Goal: Contribute content: Contribute content

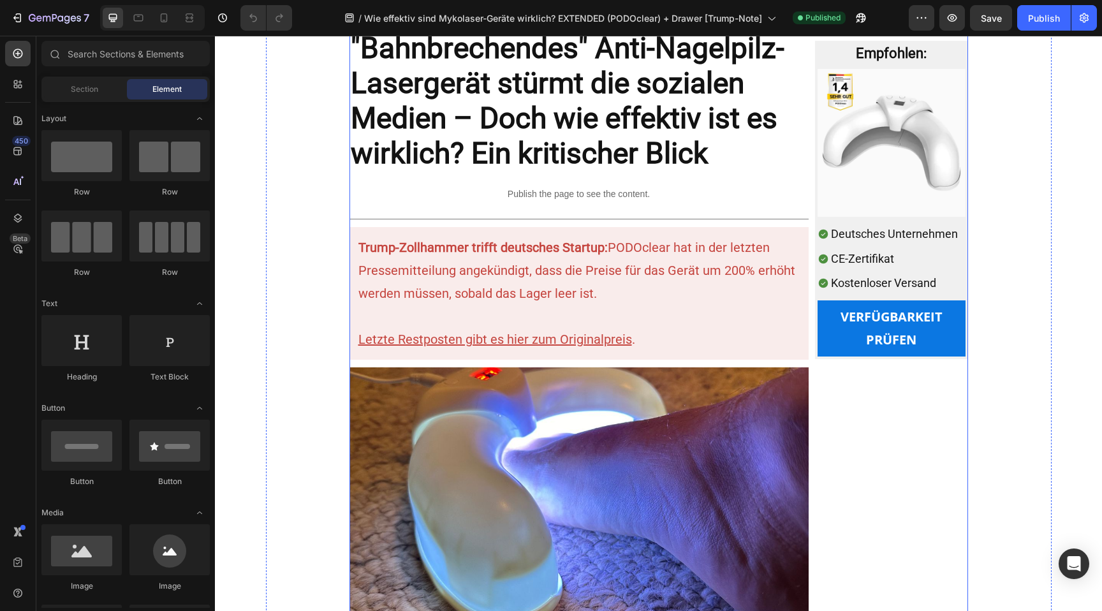
scroll to position [101, 0]
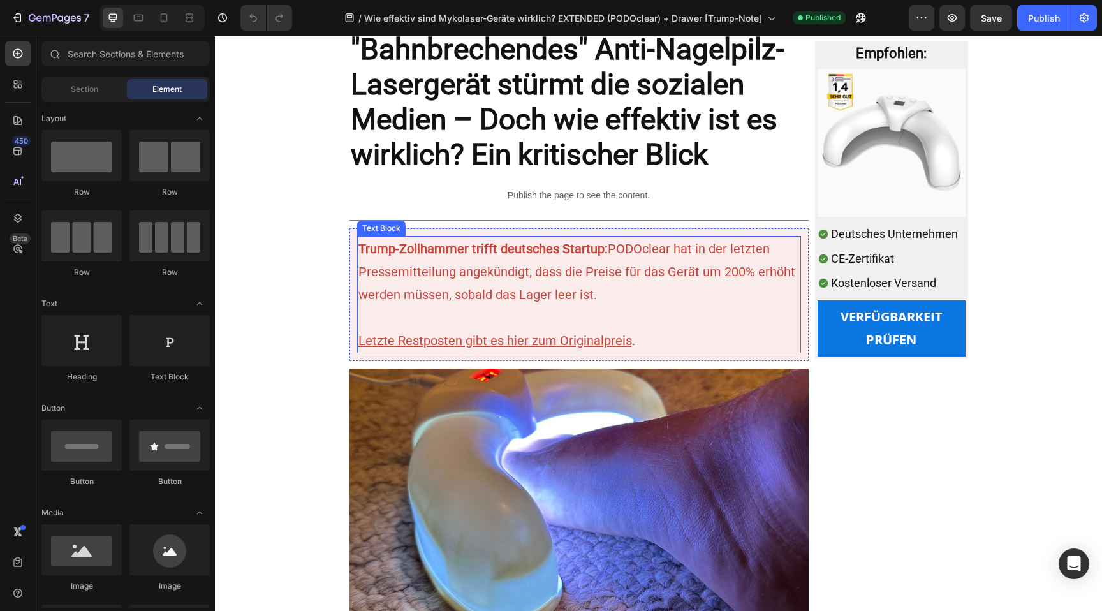
click at [627, 286] on p "Trump-Zollhammer trifft deutsches Startup: PODOclear hat in der letzten Pressem…" at bounding box center [578, 271] width 441 height 69
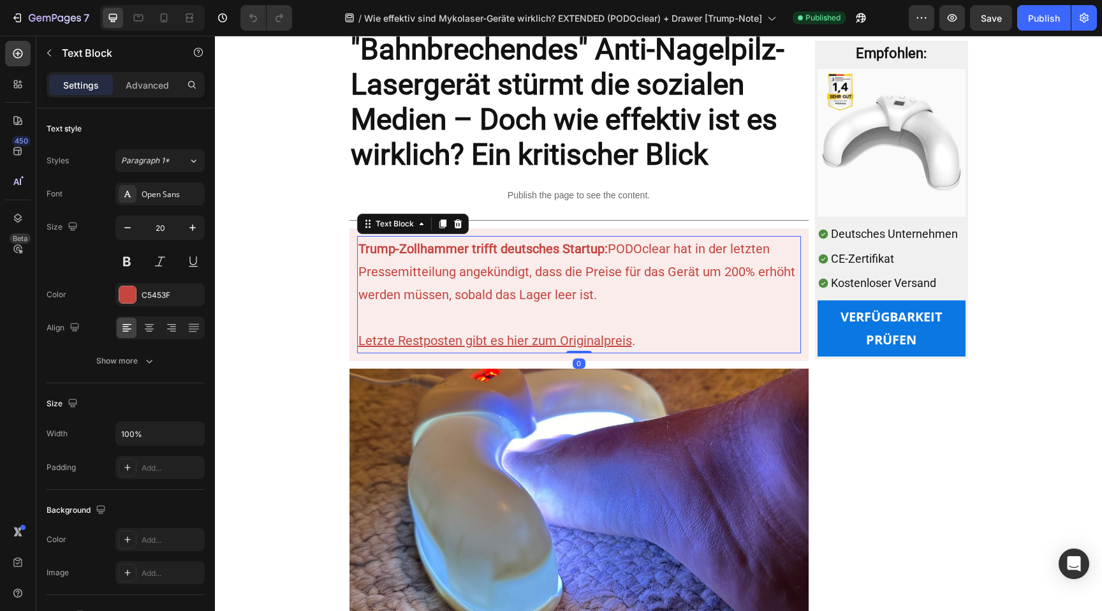
click at [619, 304] on p "Trump-Zollhammer trifft deutsches Startup: PODOclear hat in der letzten Pressem…" at bounding box center [578, 271] width 441 height 69
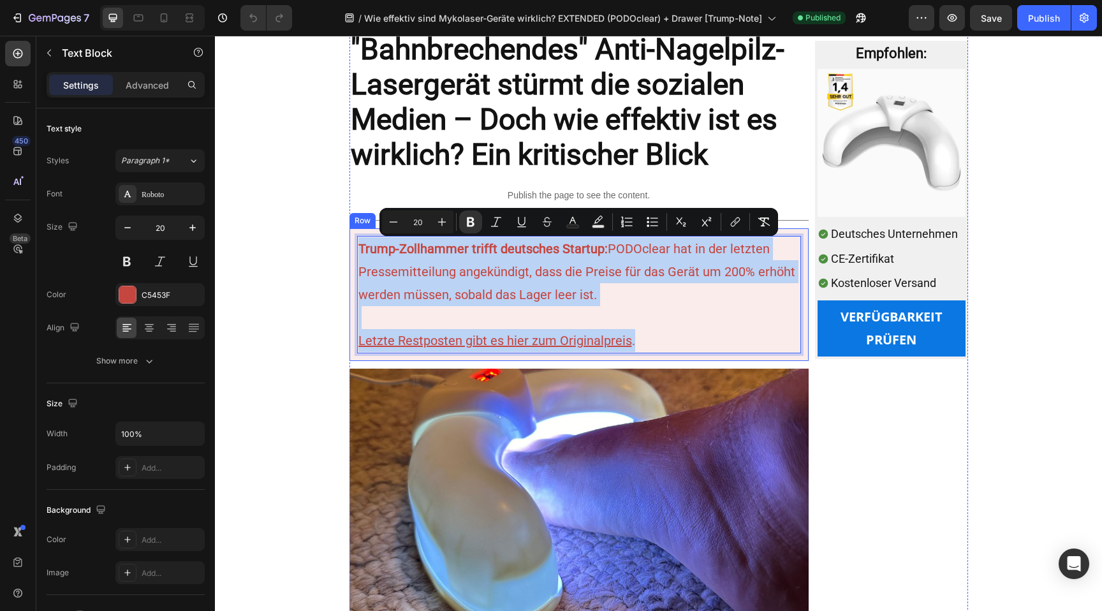
drag, startPoint x: 642, startPoint y: 345, endPoint x: 353, endPoint y: 258, distance: 302.4
click at [353, 258] on div "Trump-Zollhammer trifft deutsches Startup: PODOclear hat in der letzten Pressem…" at bounding box center [578, 294] width 459 height 133
copy div "Trump-Zollhammer trifft deutsches Startup: PODOclear hat in der letzten Pressem…"
click at [601, 297] on p "Trump-Zollhammer trifft deutsches Startup: PODOclear hat in der letzten Pressem…" at bounding box center [578, 271] width 441 height 69
click at [606, 257] on p "Trump-Zollhammer trifft deutsches Startup: PODOclear hat in der letzten Pressem…" at bounding box center [578, 271] width 441 height 69
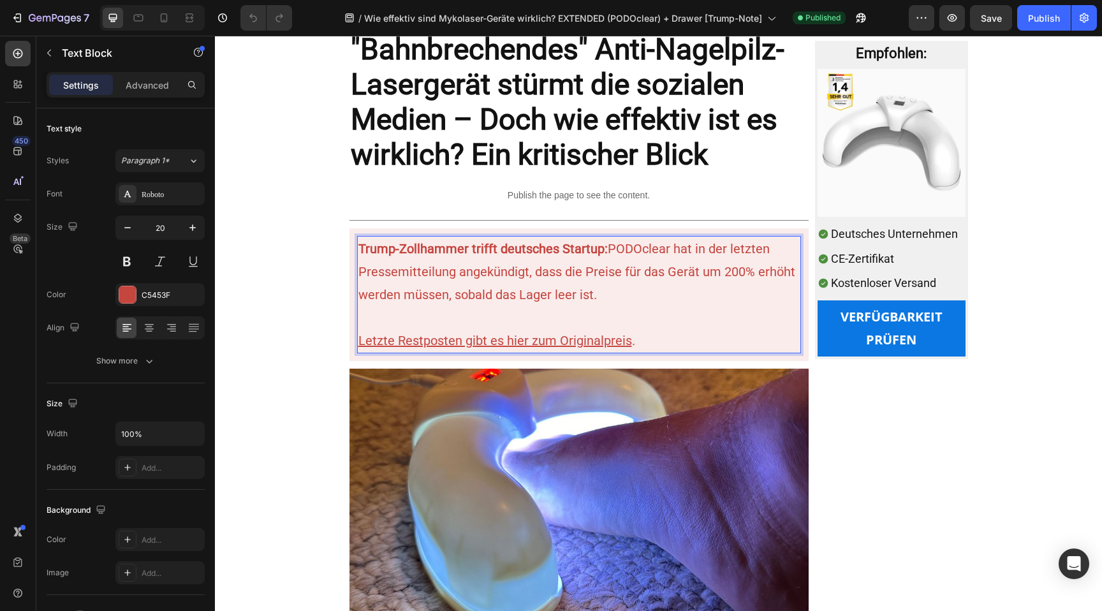
click at [614, 251] on p "Trump-Zollhammer trifft deutsches Startup: PODOclear hat in der letzten Pressem…" at bounding box center [578, 271] width 441 height 69
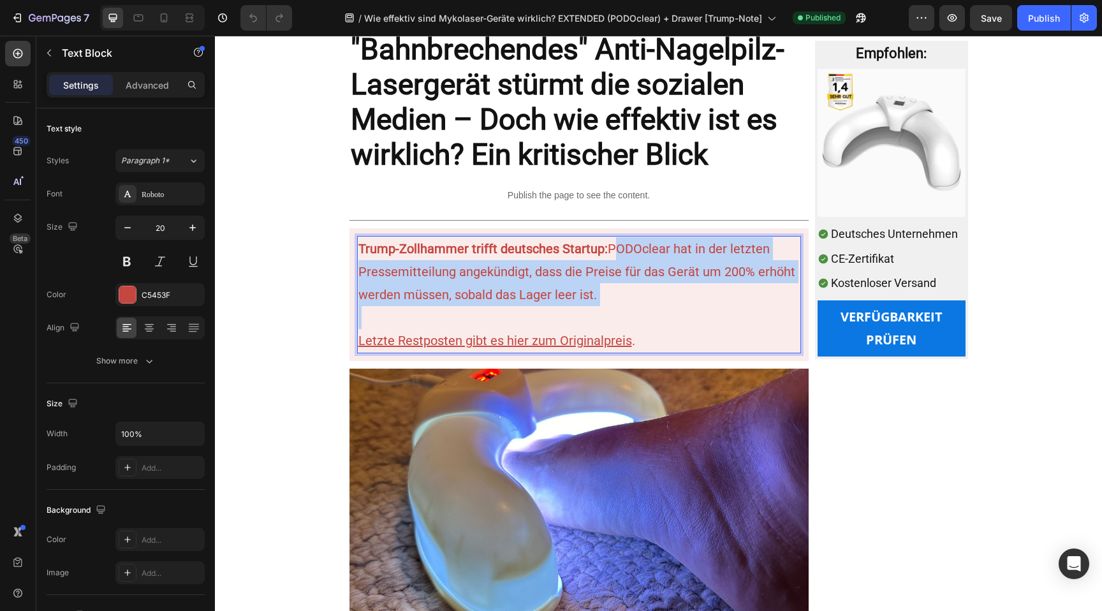
drag, startPoint x: 614, startPoint y: 251, endPoint x: 614, endPoint y: 299, distance: 48.5
click at [614, 299] on p "Trump-Zollhammer trifft deutsches Startup: PODOclear hat in der letzten Pressem…" at bounding box center [578, 271] width 441 height 69
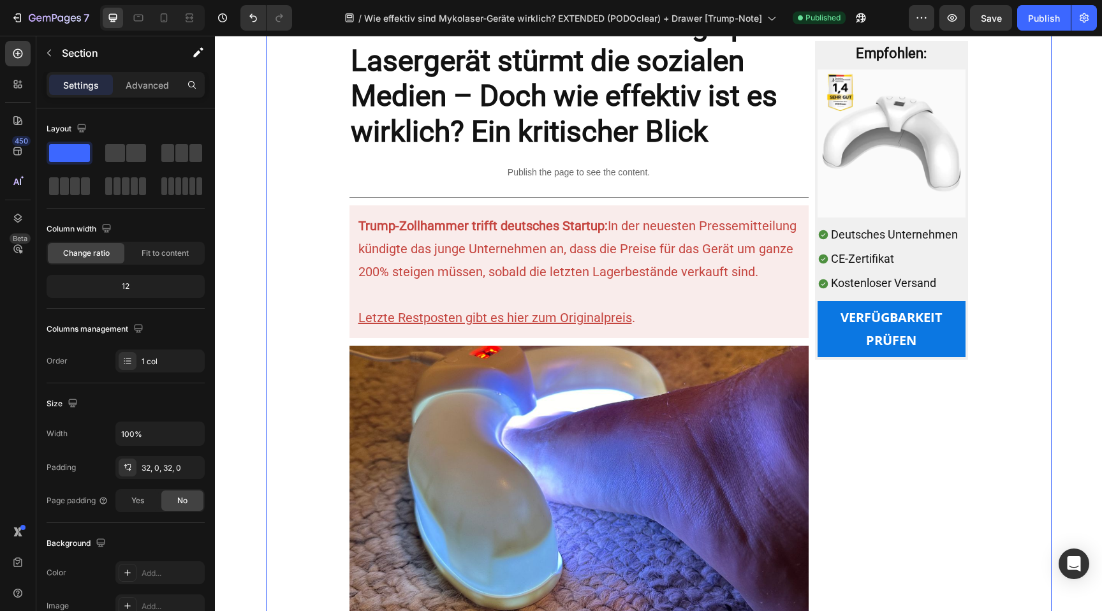
scroll to position [103, 0]
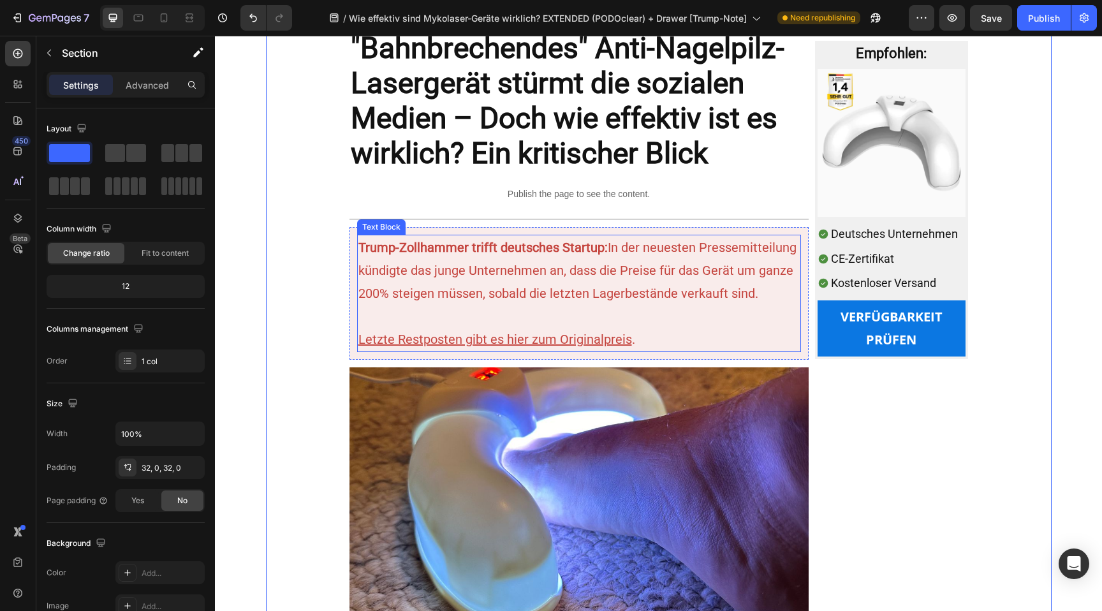
click at [661, 269] on p "Trump-Zollhammer trifft deutsches Startup: In der neuesten Pressemitteilung kün…" at bounding box center [578, 270] width 441 height 69
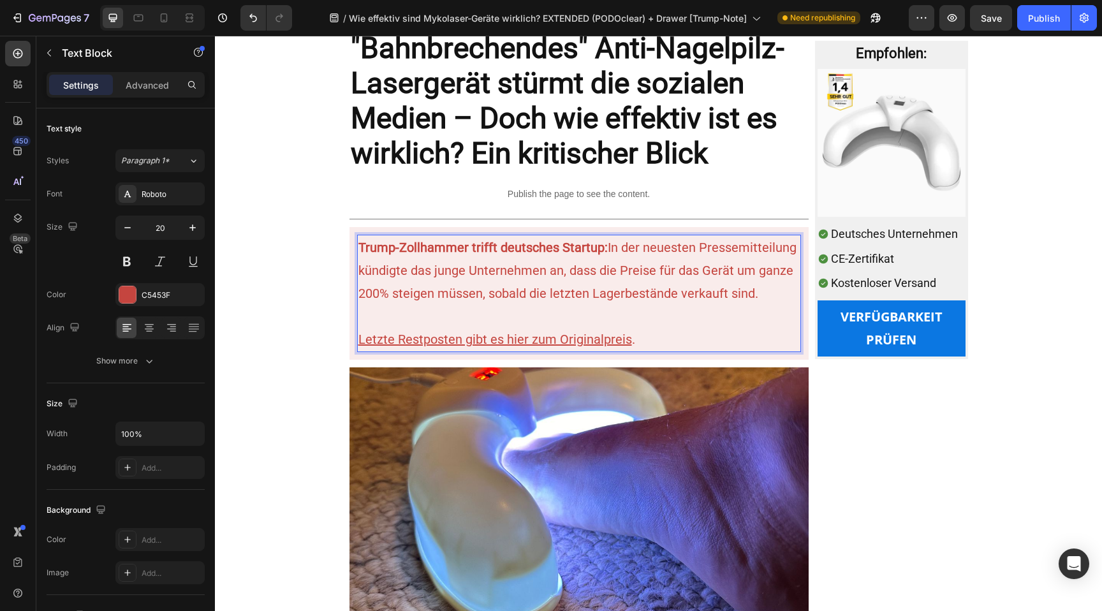
click at [611, 247] on p "Trump-Zollhammer trifft deutsches Startup: In der neuesten Pressemitteilung kün…" at bounding box center [578, 270] width 441 height 69
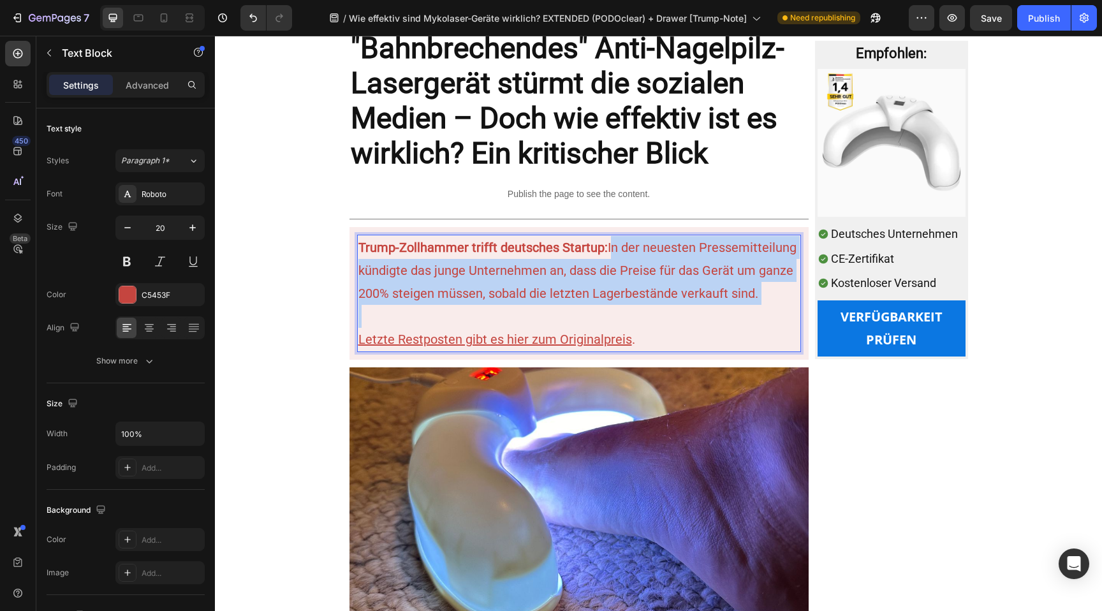
drag, startPoint x: 611, startPoint y: 247, endPoint x: 758, endPoint y: 291, distance: 153.7
click at [758, 291] on p "Trump-Zollhammer trifft deutsches Startup: In der neuesten Pressemitteilung kün…" at bounding box center [578, 270] width 441 height 69
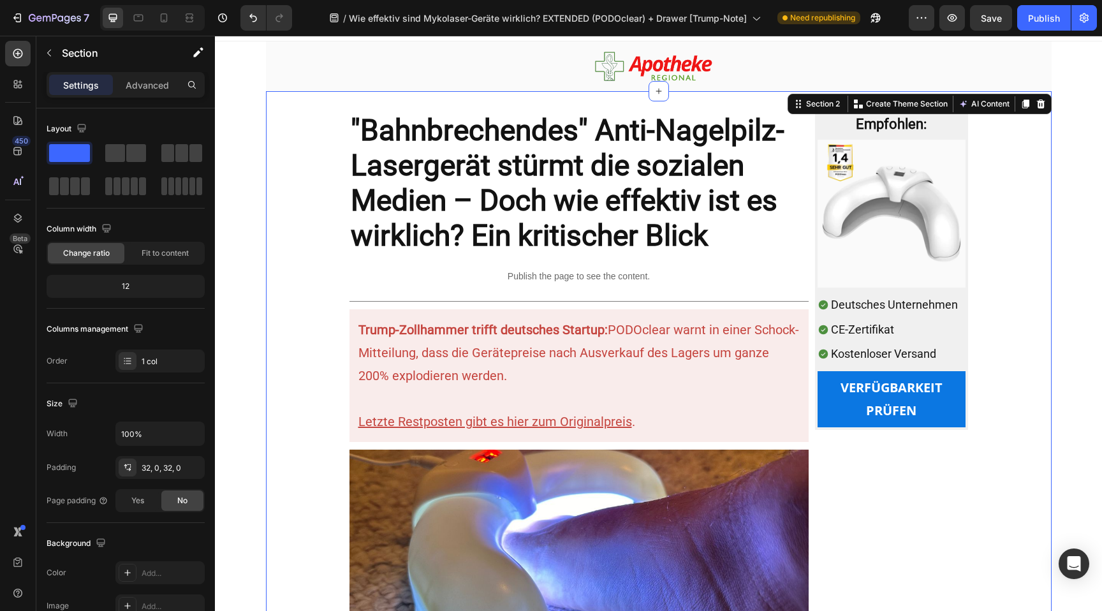
scroll to position [27, 0]
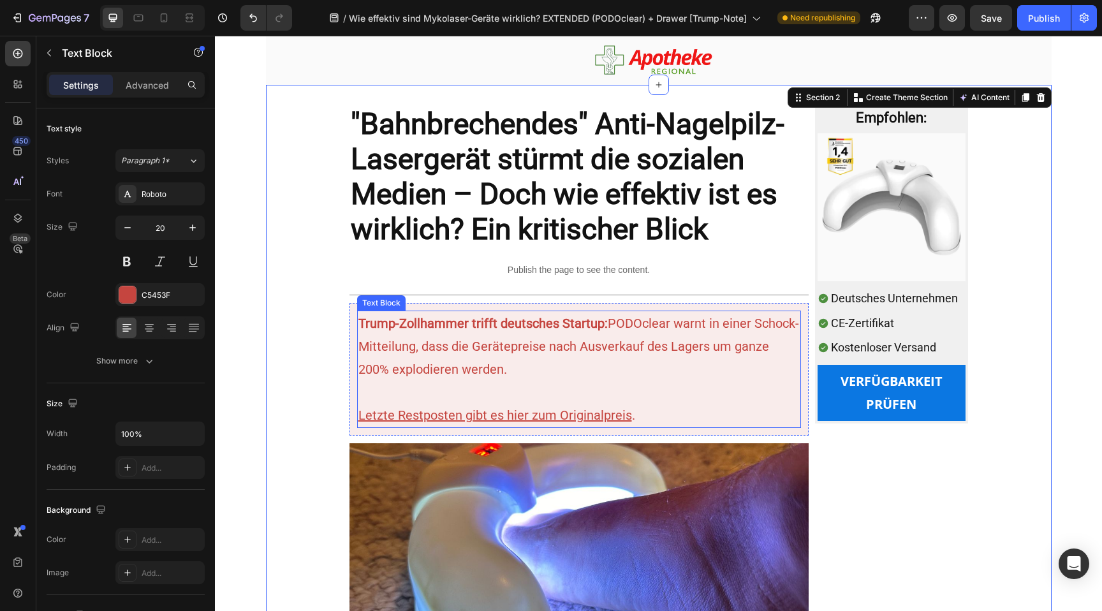
click at [446, 391] on p "Rich Text Editor. Editing area: main" at bounding box center [578, 392] width 441 height 23
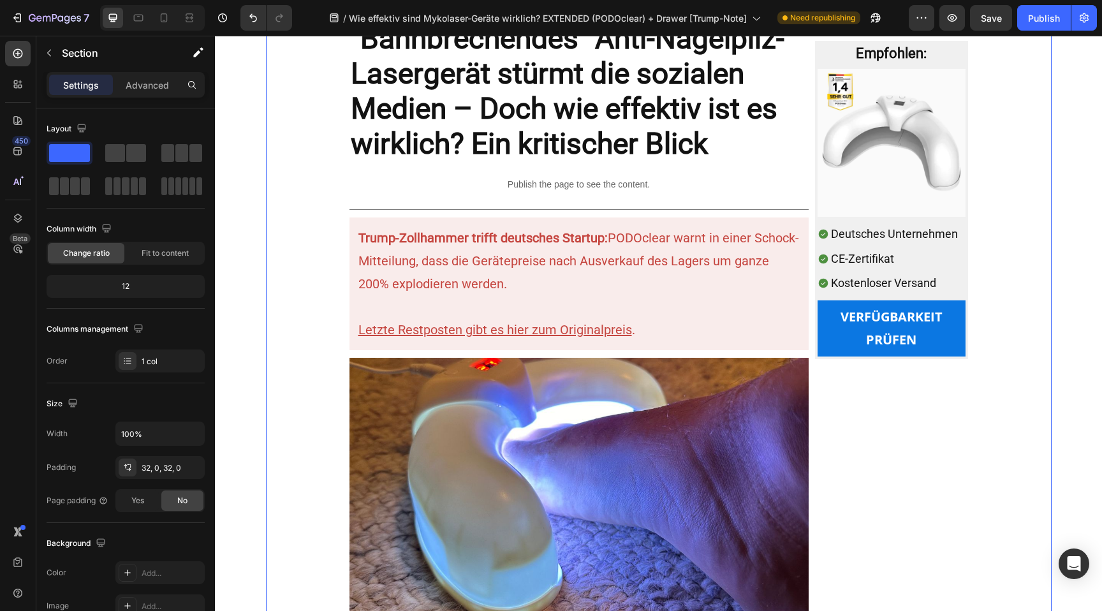
scroll to position [111, 0]
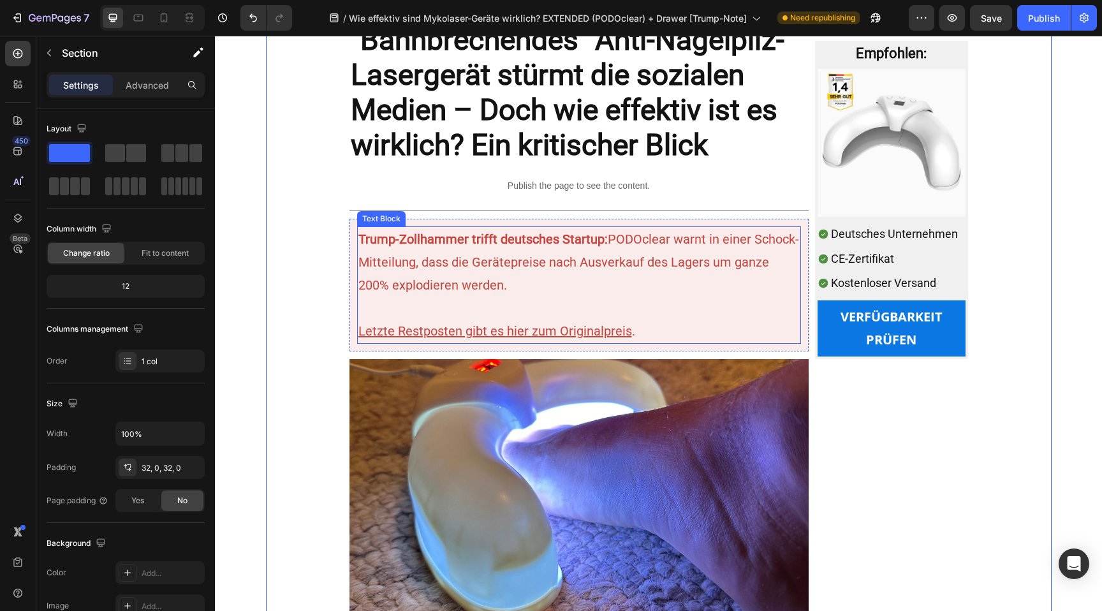
click at [415, 247] on p "Trump-Zollhammer trifft deutsches Startup: PODOclear warnt in einer Schock-Mitt…" at bounding box center [578, 262] width 441 height 69
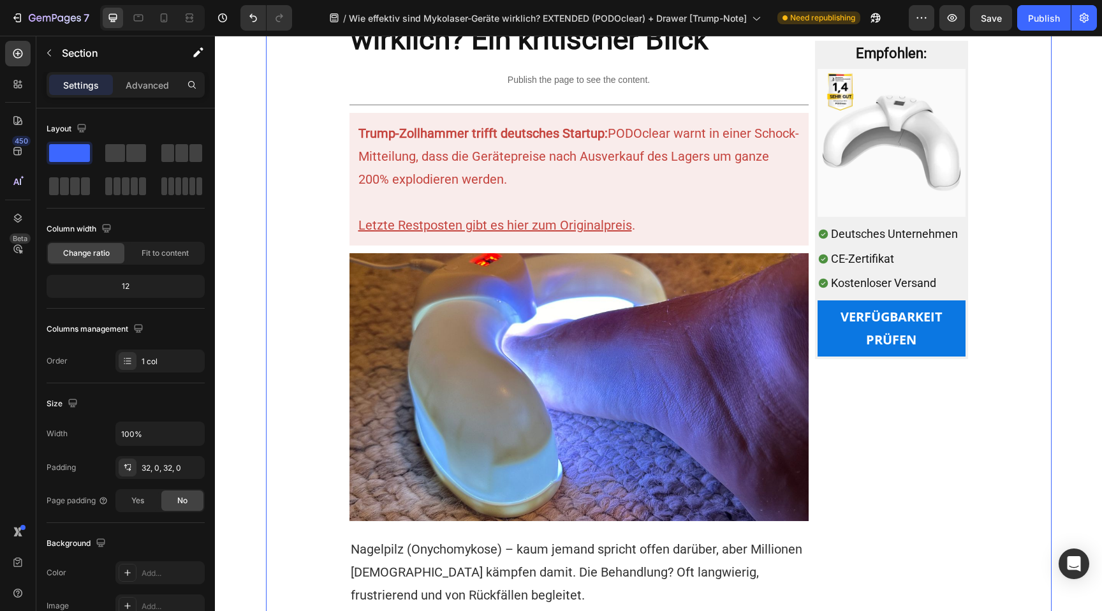
scroll to position [0, 0]
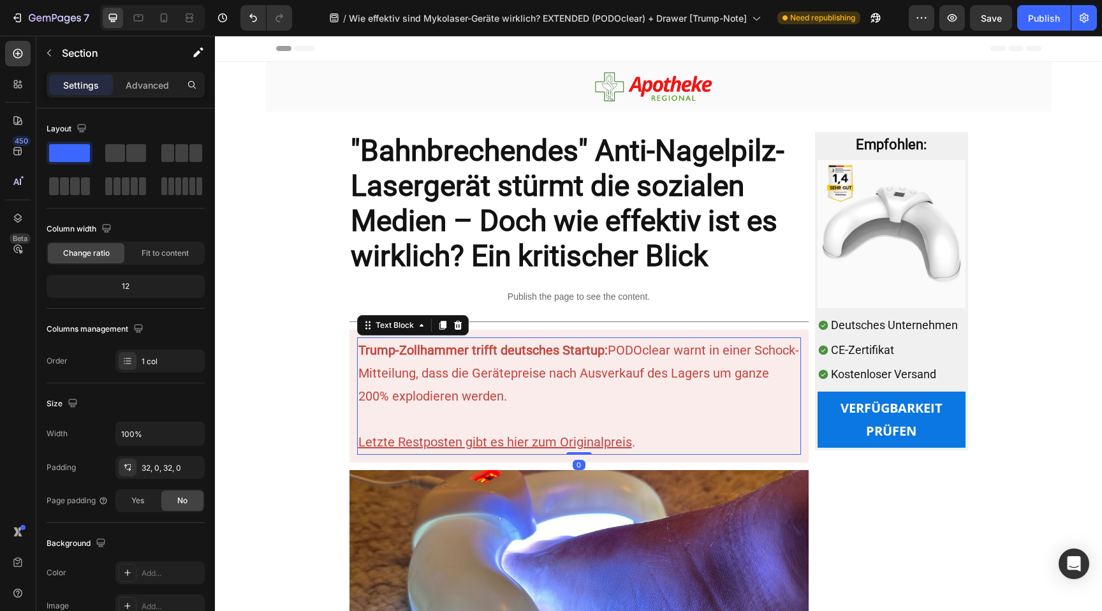
click at [427, 386] on p "Trump-Zollhammer trifft deutsches Startup: PODOclear warnt in einer Schock-Mitt…" at bounding box center [578, 373] width 441 height 69
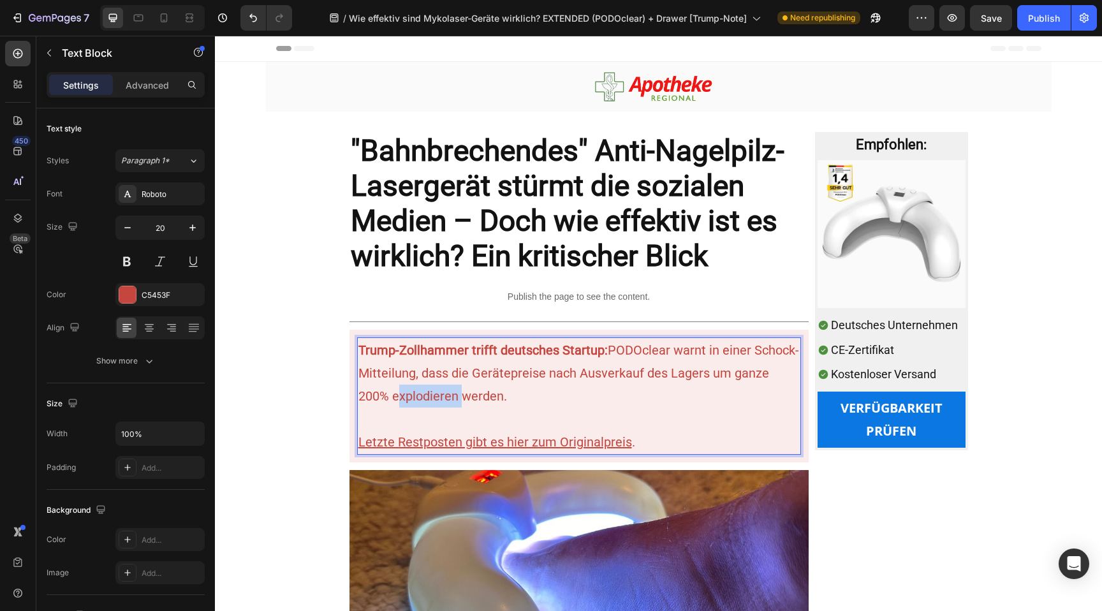
click at [404, 400] on p "Trump-Zollhammer trifft deutsches Startup: PODOclear warnt in einer Schock-Mitt…" at bounding box center [578, 373] width 441 height 69
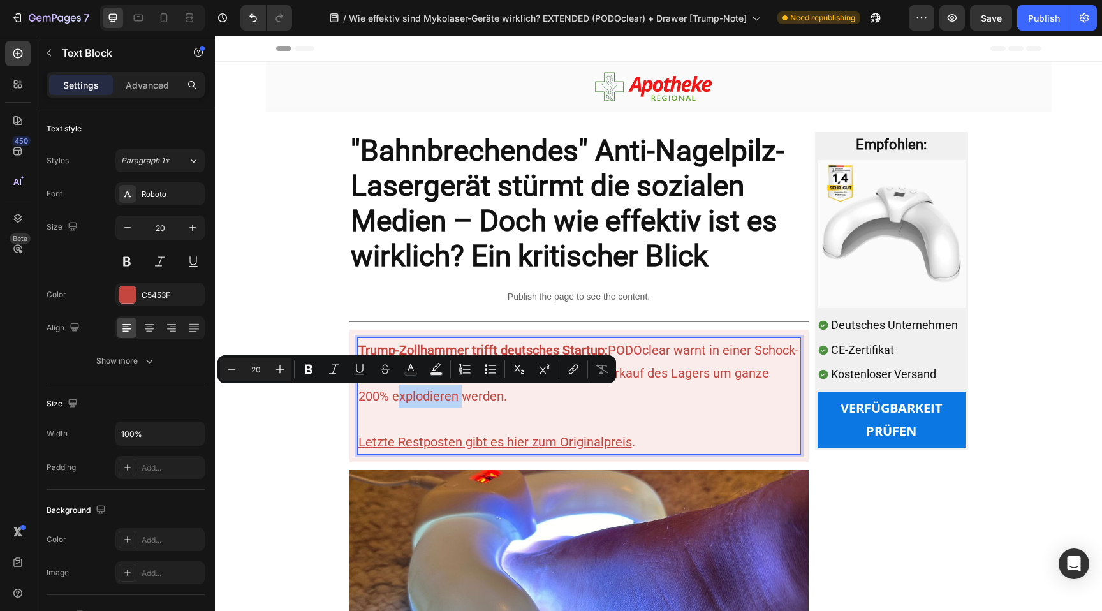
click at [404, 400] on p "Trump-Zollhammer trifft deutsches Startup: PODOclear warnt in einer Schock-Mitt…" at bounding box center [578, 373] width 441 height 69
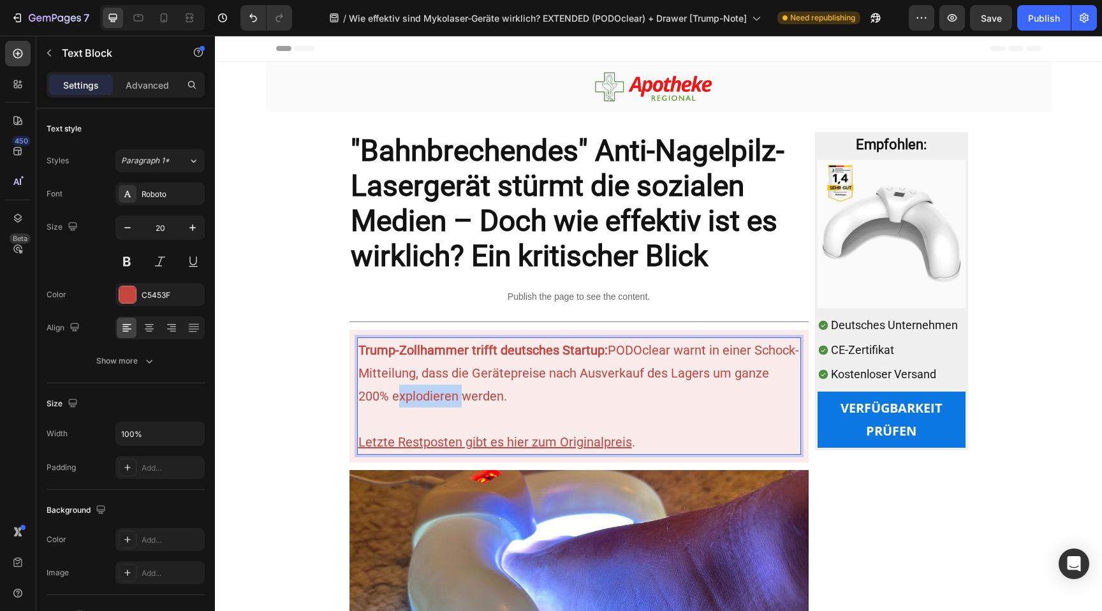
click at [404, 400] on p "Trump-Zollhammer trifft deutsches Startup: PODOclear warnt in einer Schock-Mitt…" at bounding box center [578, 373] width 441 height 69
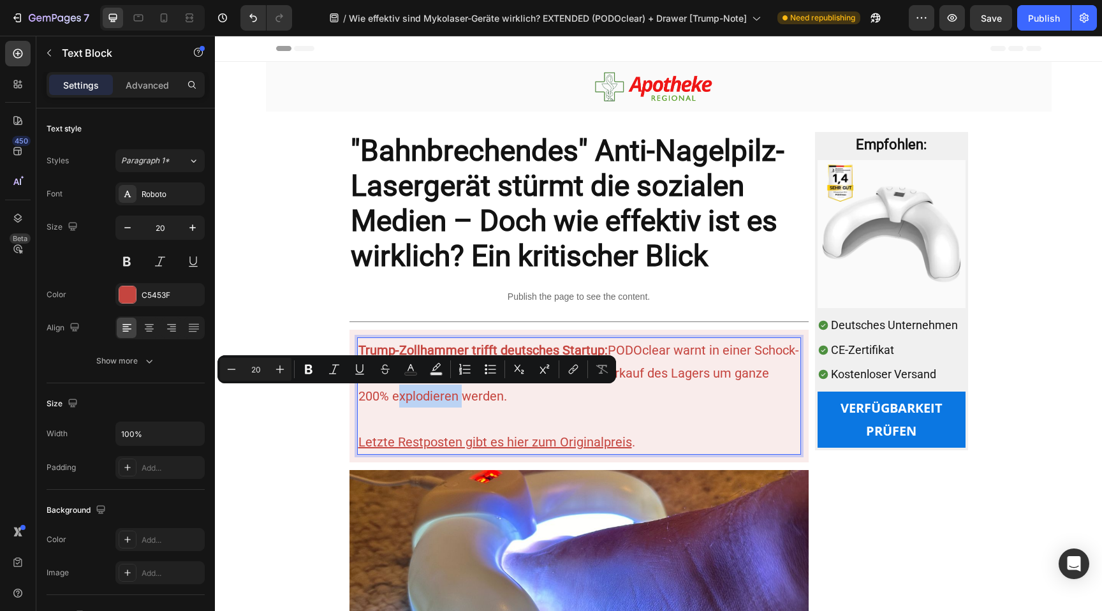
click at [413, 397] on p "Trump-Zollhammer trifft deutsches Startup: PODOclear warnt in einer Schock-Mitt…" at bounding box center [578, 373] width 441 height 69
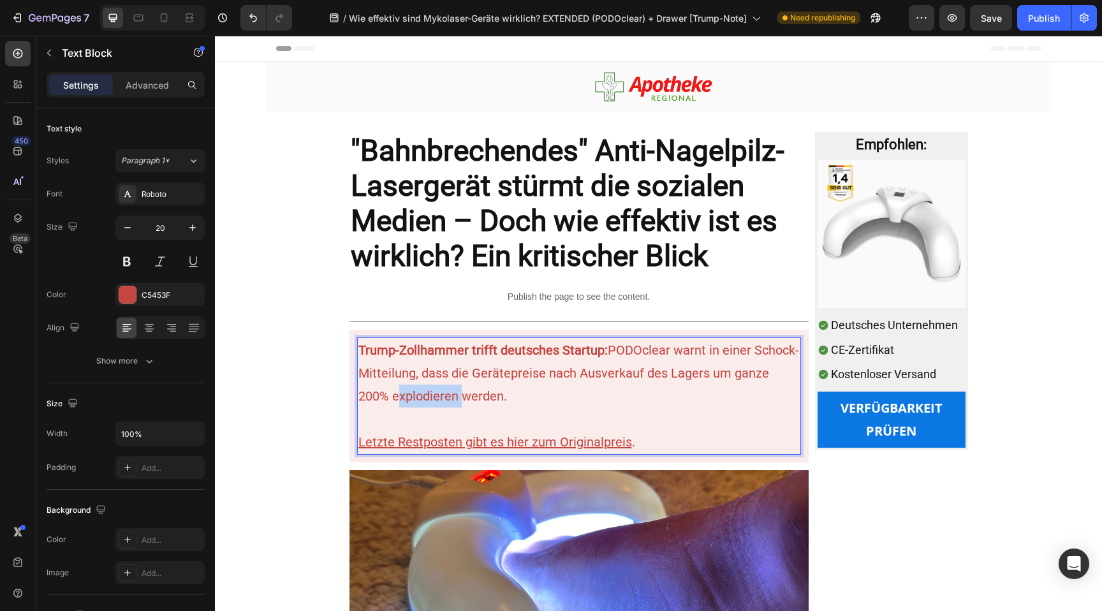
click at [413, 397] on p "Trump-Zollhammer trifft deutsches Startup: PODOclear warnt in einer Schock-Mitt…" at bounding box center [578, 373] width 441 height 69
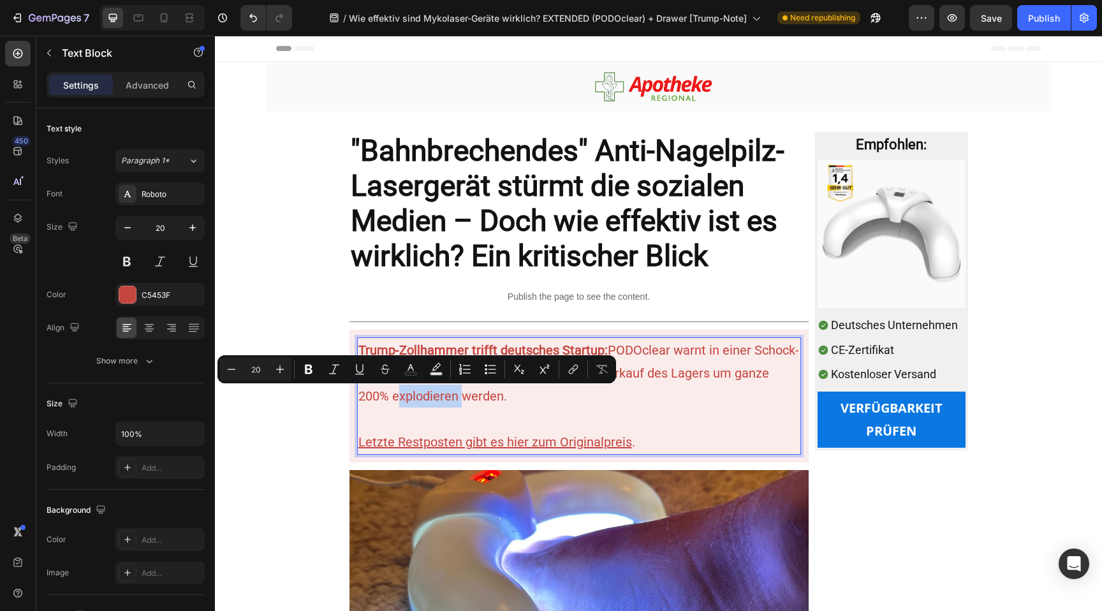
click at [413, 397] on p "Trump-Zollhammer trifft deutsches Startup: PODOclear warnt in einer Schock-Mitt…" at bounding box center [578, 373] width 441 height 69
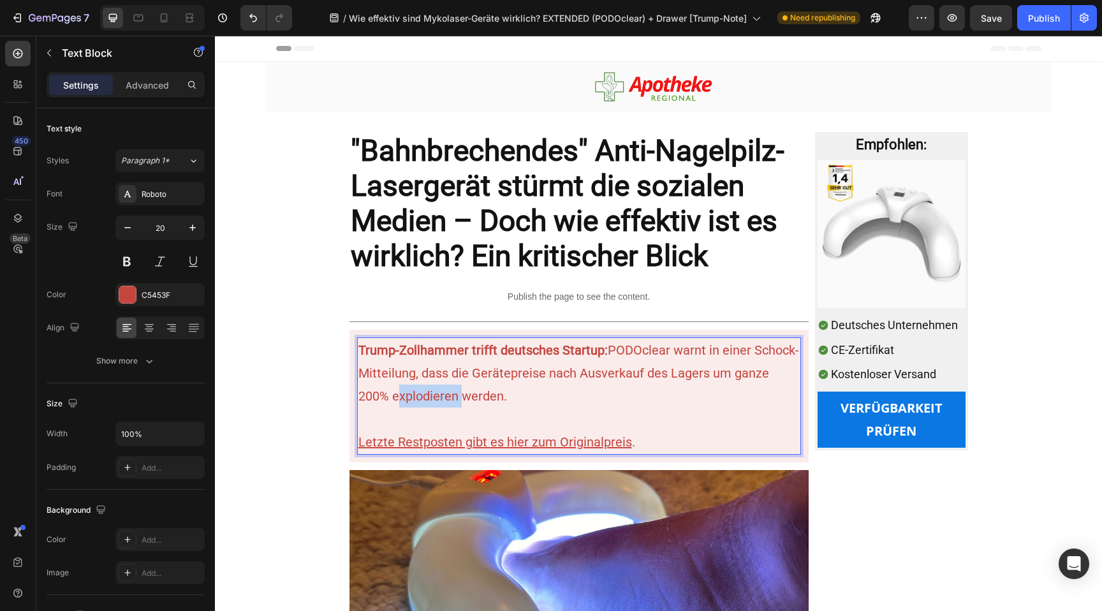
click at [413, 397] on p "Trump-Zollhammer trifft deutsches Startup: PODOclear warnt in einer Schock-Mitt…" at bounding box center [578, 373] width 441 height 69
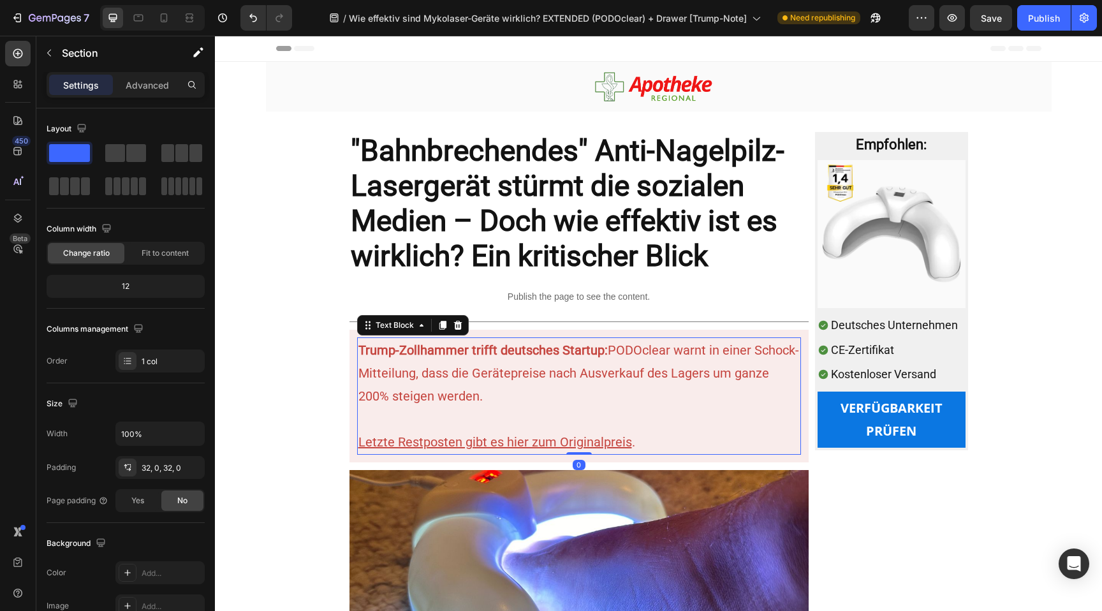
click at [467, 401] on p "Trump-Zollhammer trifft deutsches Startup: PODOclear warnt in einer Schock-Mitt…" at bounding box center [578, 373] width 441 height 69
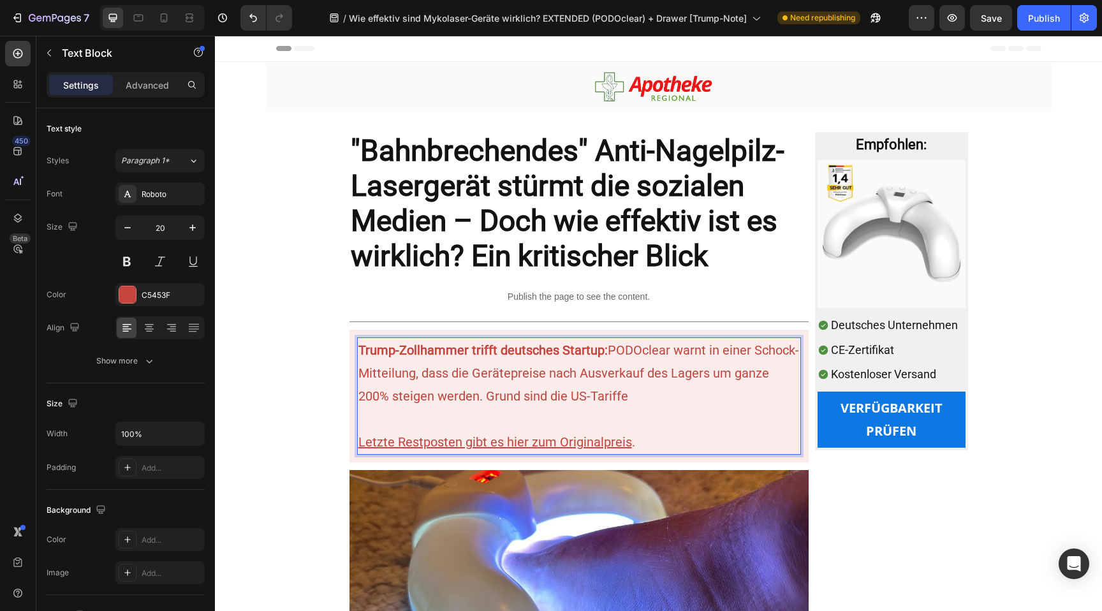
click at [579, 397] on p "Trump-Zollhammer trifft deutsches Startup: PODOclear warnt in einer Schock-Mitt…" at bounding box center [578, 373] width 441 height 69
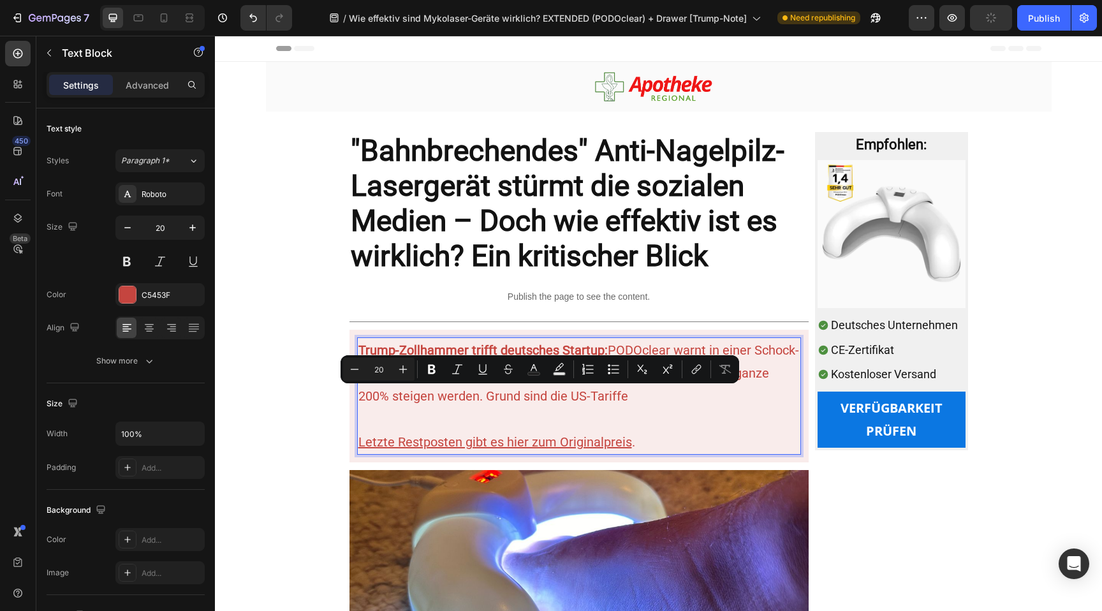
drag, startPoint x: 579, startPoint y: 397, endPoint x: 504, endPoint y: 397, distance: 75.2
click at [504, 397] on p "Trump-Zollhammer trifft deutsches Startup: PODOclear warnt in einer Schock-Mitt…" at bounding box center [578, 373] width 441 height 69
drag, startPoint x: 504, startPoint y: 397, endPoint x: 574, endPoint y: 397, distance: 70.1
click at [574, 397] on p "Trump-Zollhammer trifft deutsches Startup: PODOclear warnt in einer Schock-Mitt…" at bounding box center [578, 373] width 441 height 69
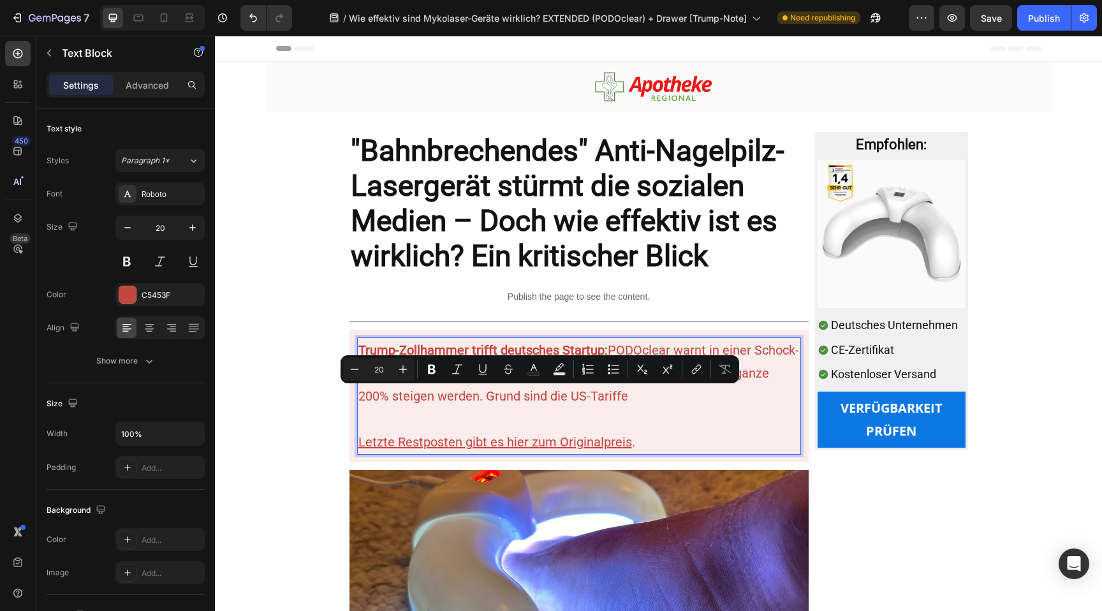
click at [574, 397] on p "Trump-Zollhammer trifft deutsches Startup: PODOclear warnt in einer Schock-Mitt…" at bounding box center [578, 373] width 441 height 69
drag, startPoint x: 574, startPoint y: 397, endPoint x: 544, endPoint y: 396, distance: 30.0
click at [544, 396] on p "Trump-Zollhammer trifft deutsches Startup: PODOclear warnt in einer Schock-Mitt…" at bounding box center [578, 373] width 441 height 69
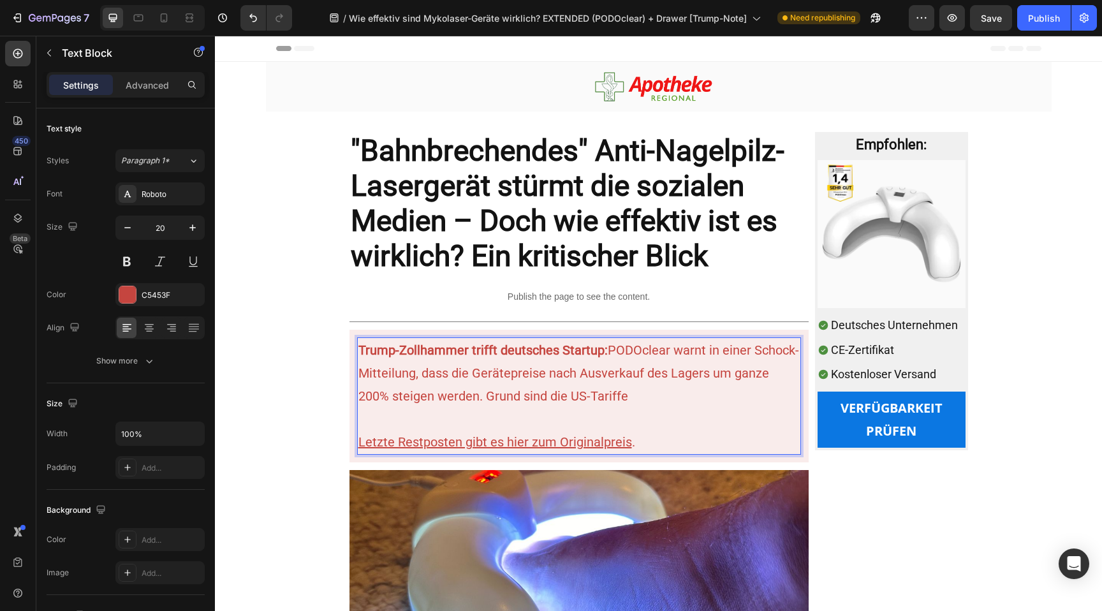
drag, startPoint x: 544, startPoint y: 396, endPoint x: 583, endPoint y: 396, distance: 39.5
click at [583, 396] on p "Trump-Zollhammer trifft deutsches Startup: PODOclear warnt in einer Schock-Mitt…" at bounding box center [578, 373] width 441 height 69
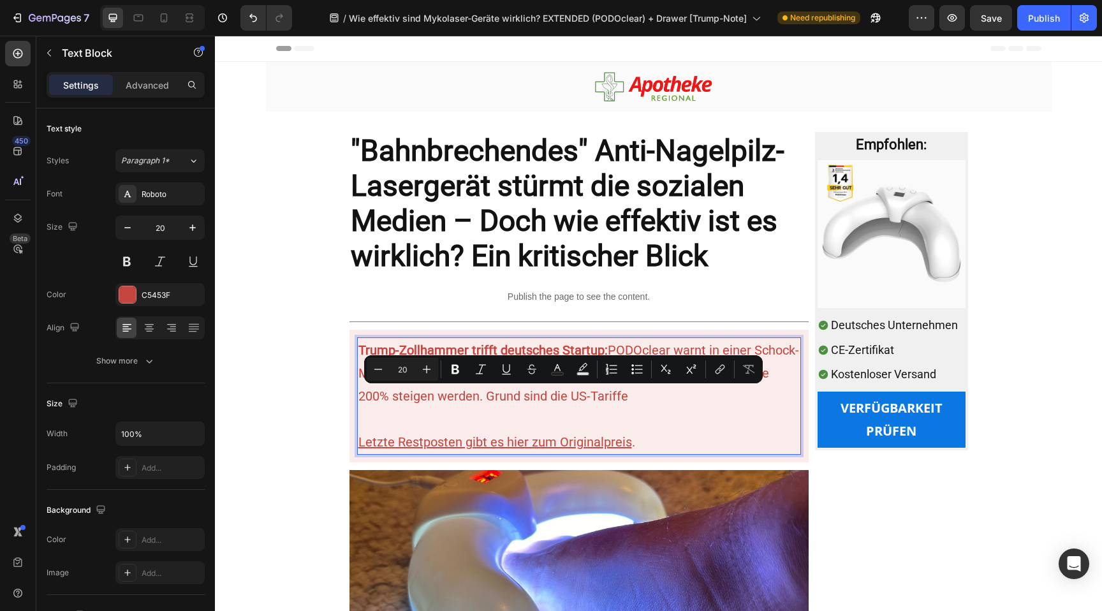
click at [583, 396] on p "Trump-Zollhammer trifft deutsches Startup: PODOclear warnt in einer Schock-Mitt…" at bounding box center [578, 373] width 441 height 69
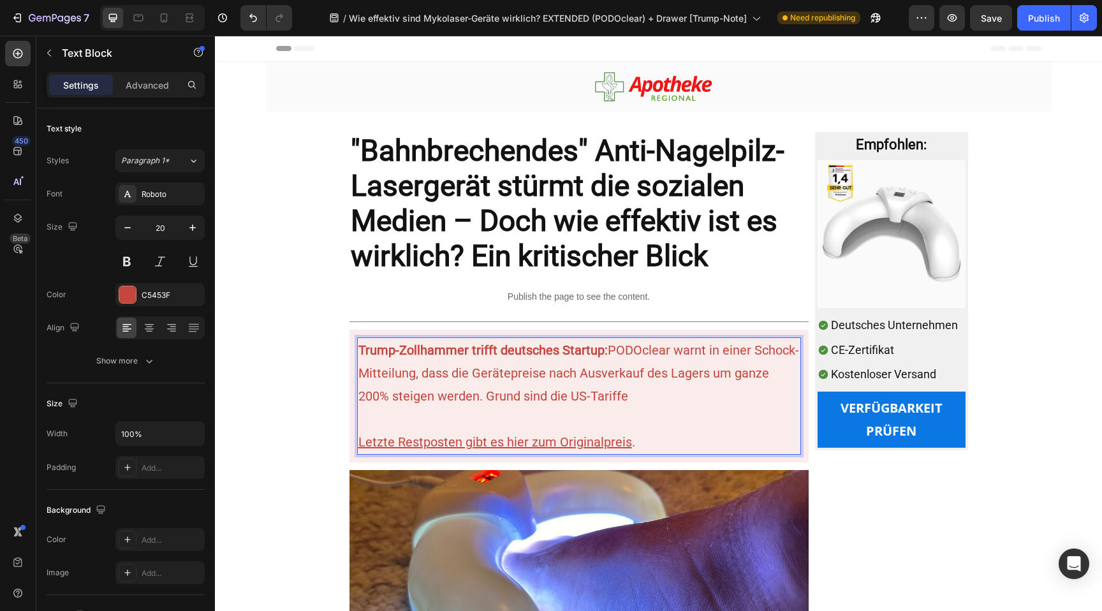
click at [603, 395] on p "Trump-Zollhammer trifft deutsches Startup: PODOclear warnt in einer Schock-Mitt…" at bounding box center [578, 373] width 441 height 69
click at [580, 392] on p "Trump-Zollhammer trifft deutsches Startup: PODOclear warnt in einer Schock-Mitt…" at bounding box center [578, 373] width 441 height 69
click at [597, 351] on strong "Trump-Zollhammer trifft deutsches Startup:" at bounding box center [482, 349] width 249 height 15
click at [601, 395] on p "Trump-Zollhammer trifft deutsches Startup: PODOclear warnt in einer Schock-Mitt…" at bounding box center [578, 373] width 441 height 69
click at [558, 394] on p "Trump-Zollhammer trifft deutsches Startup: PODOclear warnt in einer Schock-Mitt…" at bounding box center [578, 373] width 441 height 69
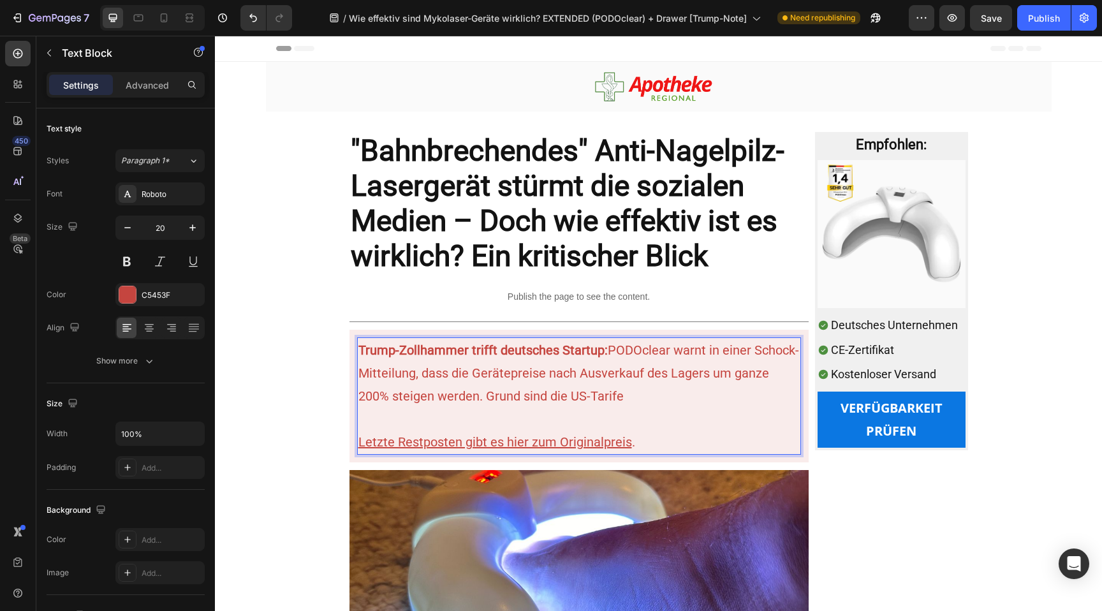
click at [558, 394] on p "Trump-Zollhammer trifft deutsches Startup: PODOclear warnt in einer Schock-Mitt…" at bounding box center [578, 373] width 441 height 69
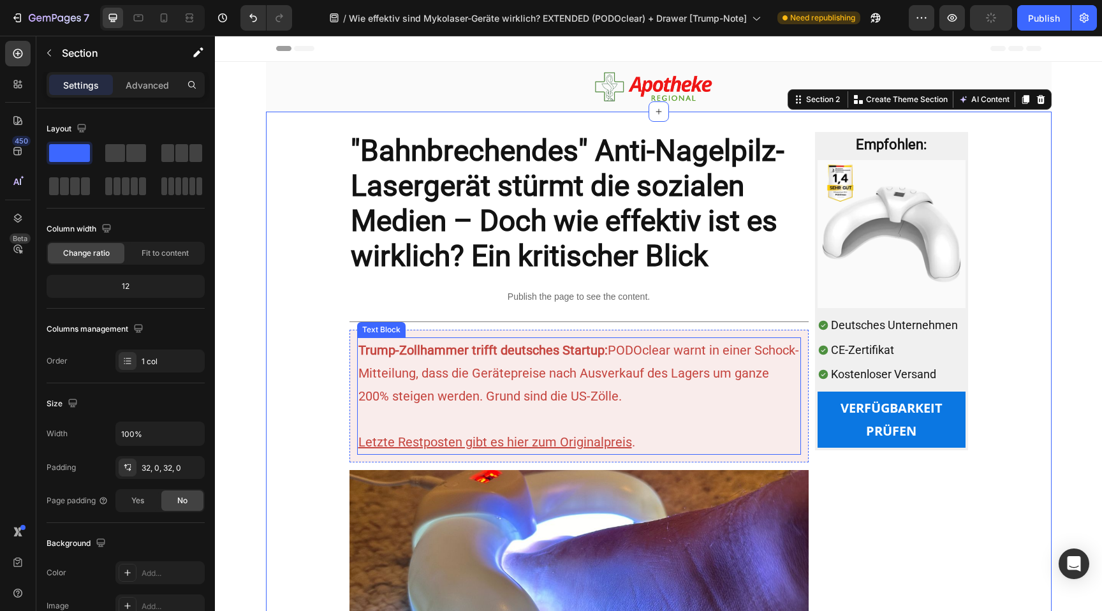
click at [534, 384] on p "Trump-Zollhammer trifft deutsches Startup: PODOclear warnt in einer Schock-Mitt…" at bounding box center [578, 373] width 441 height 69
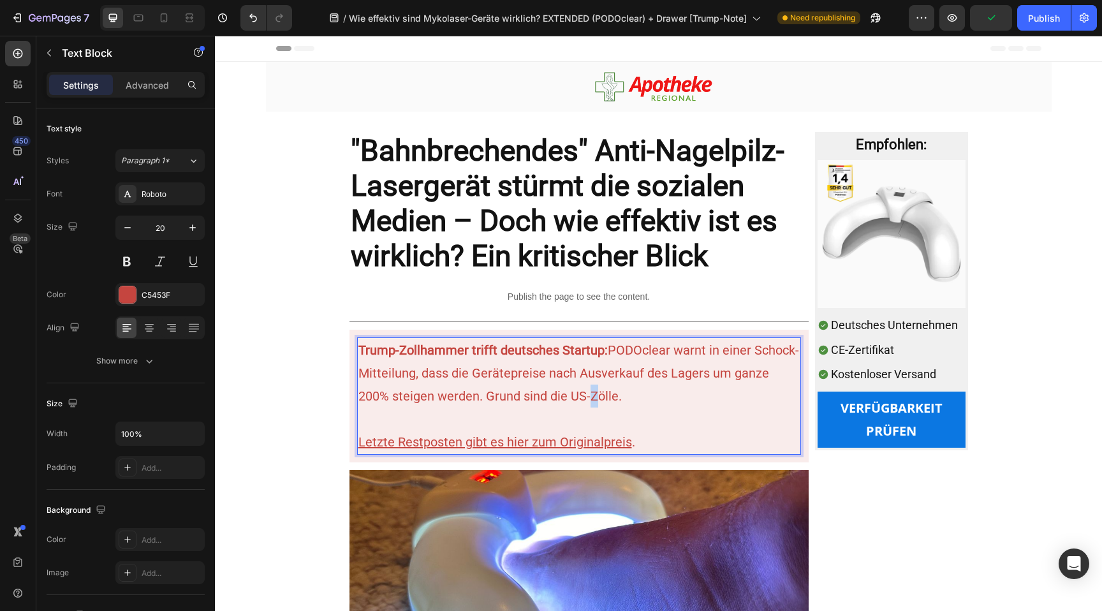
click at [548, 393] on p "Trump-Zollhammer trifft deutsches Startup: PODOclear warnt in einer Schock-Mitt…" at bounding box center [578, 373] width 441 height 69
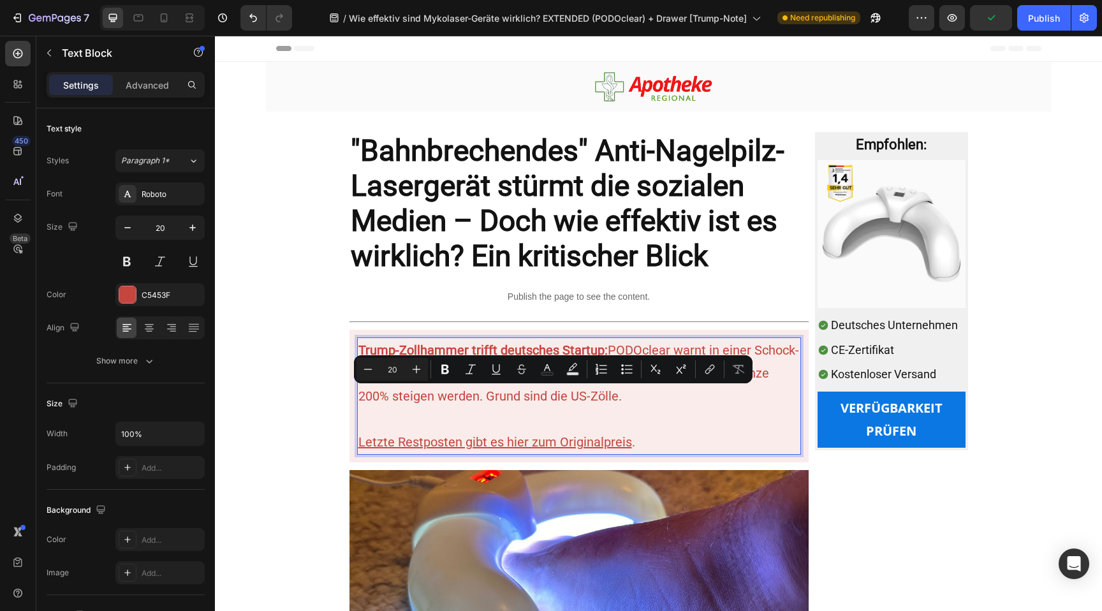
click at [564, 393] on p "Trump-Zollhammer trifft deutsches Startup: PODOclear warnt in einer Schock-Mitt…" at bounding box center [578, 373] width 441 height 69
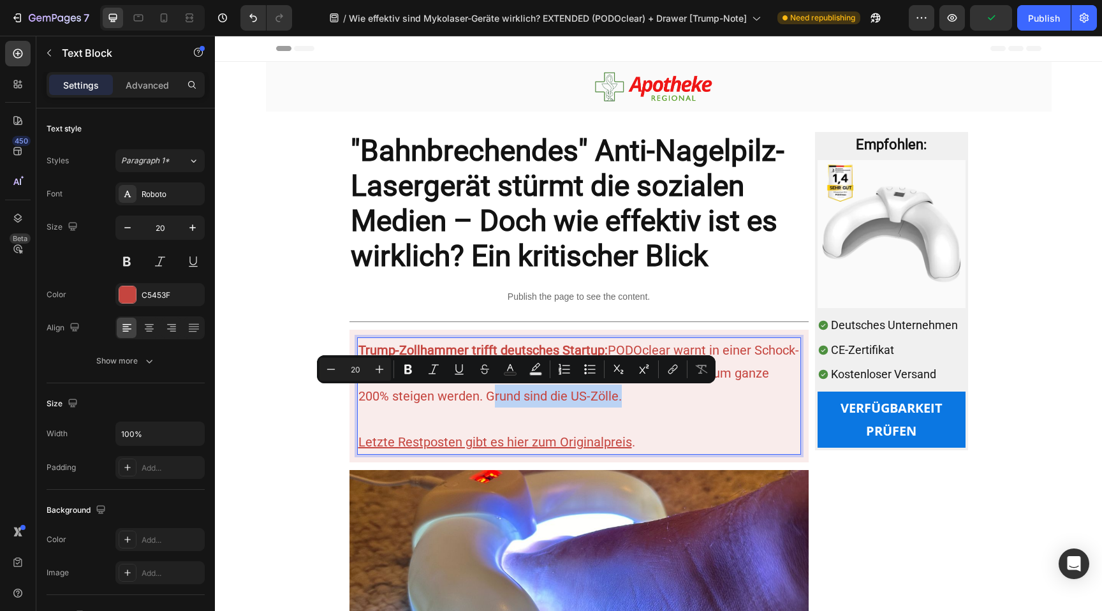
drag, startPoint x: 564, startPoint y: 393, endPoint x: 457, endPoint y: 399, distance: 107.3
click at [457, 399] on p "Trump-Zollhammer trifft deutsches Startup: PODOclear warnt in einer Schock-Mitt…" at bounding box center [578, 373] width 441 height 69
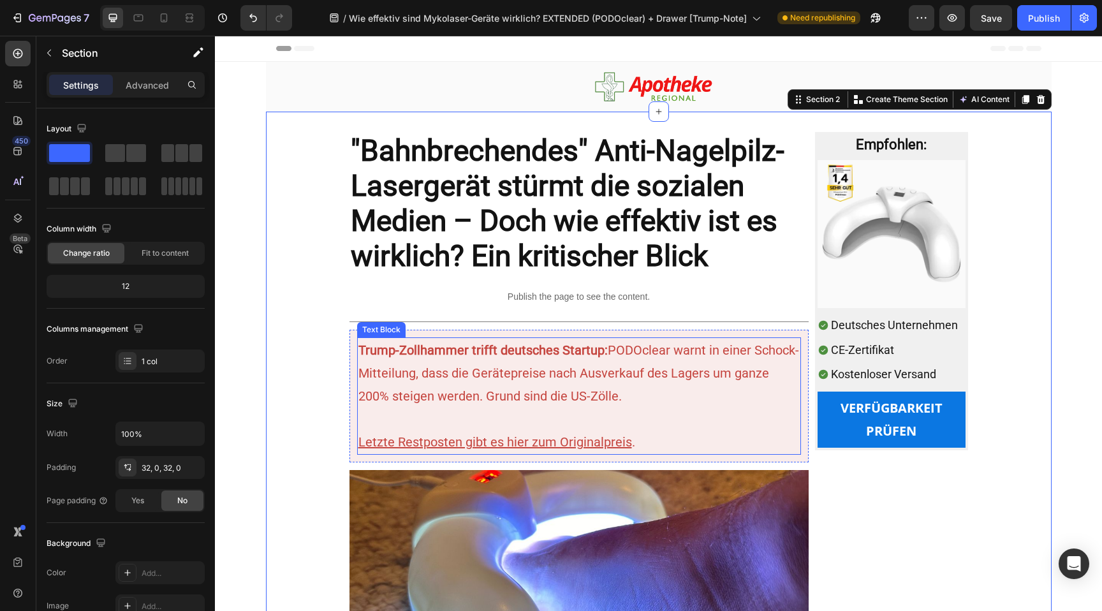
click at [508, 379] on p "Trump-Zollhammer trifft deutsches Startup: PODOclear warnt in einer Schock-Mitt…" at bounding box center [578, 373] width 441 height 69
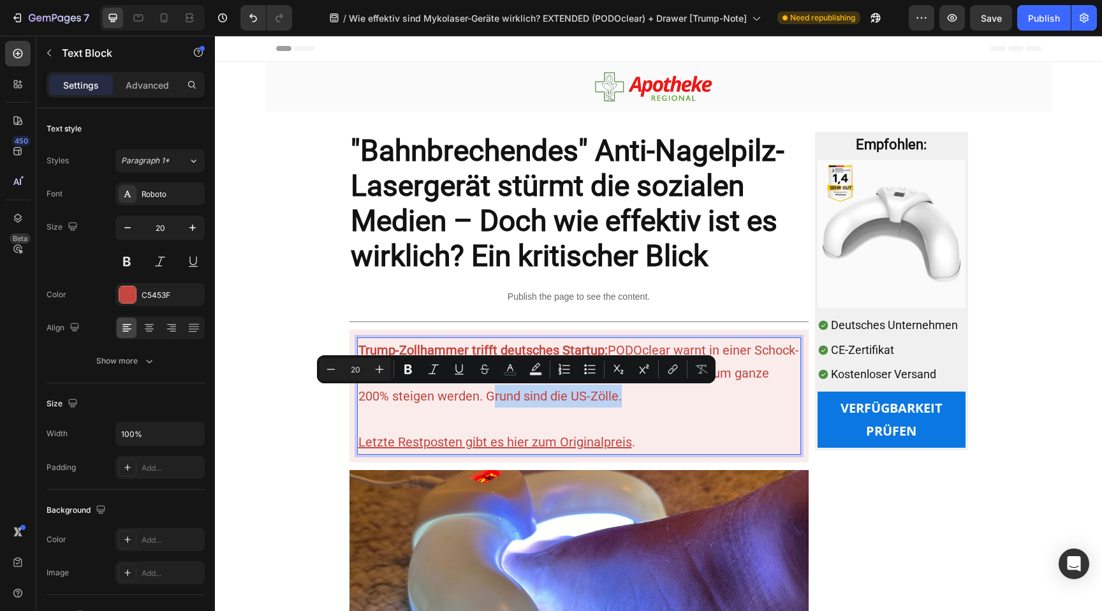
drag, startPoint x: 575, startPoint y: 399, endPoint x: 465, endPoint y: 398, distance: 109.7
click at [465, 398] on p "Trump-Zollhammer trifft deutsches Startup: PODOclear warnt in einer Schock-Mitt…" at bounding box center [578, 373] width 441 height 69
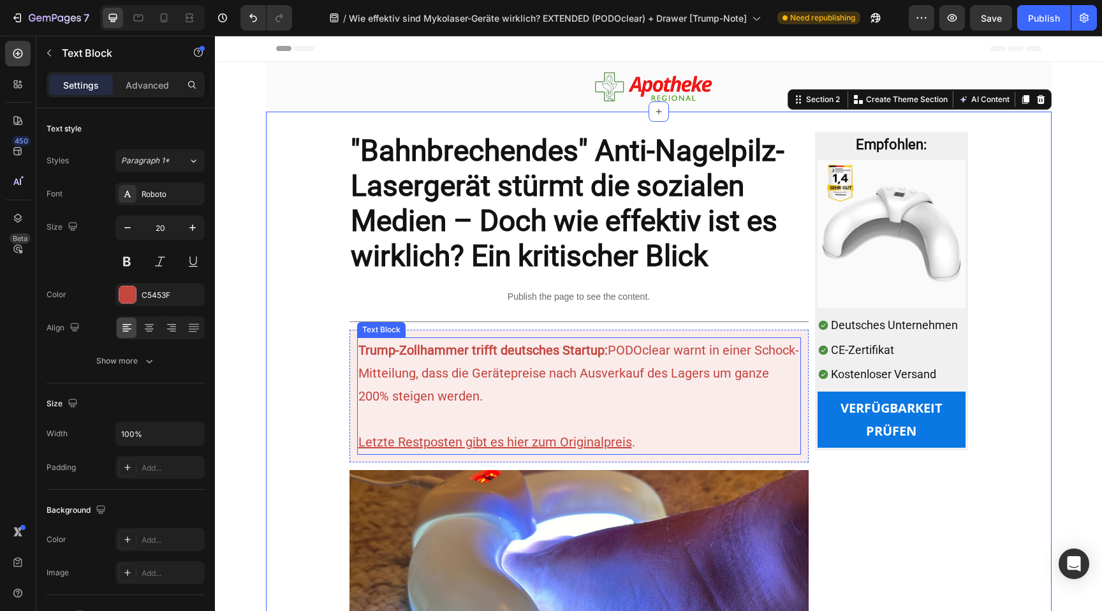
click at [698, 355] on p "Trump-Zollhammer trifft deutsches Startup: PODOclear warnt in einer Schock-Mitt…" at bounding box center [578, 373] width 441 height 69
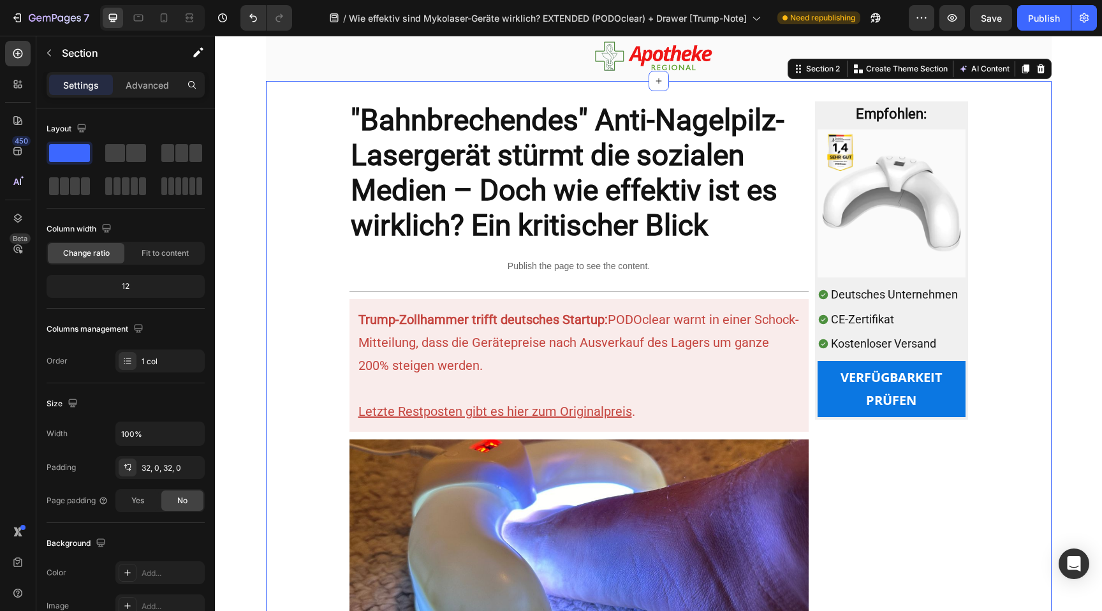
scroll to position [32, 0]
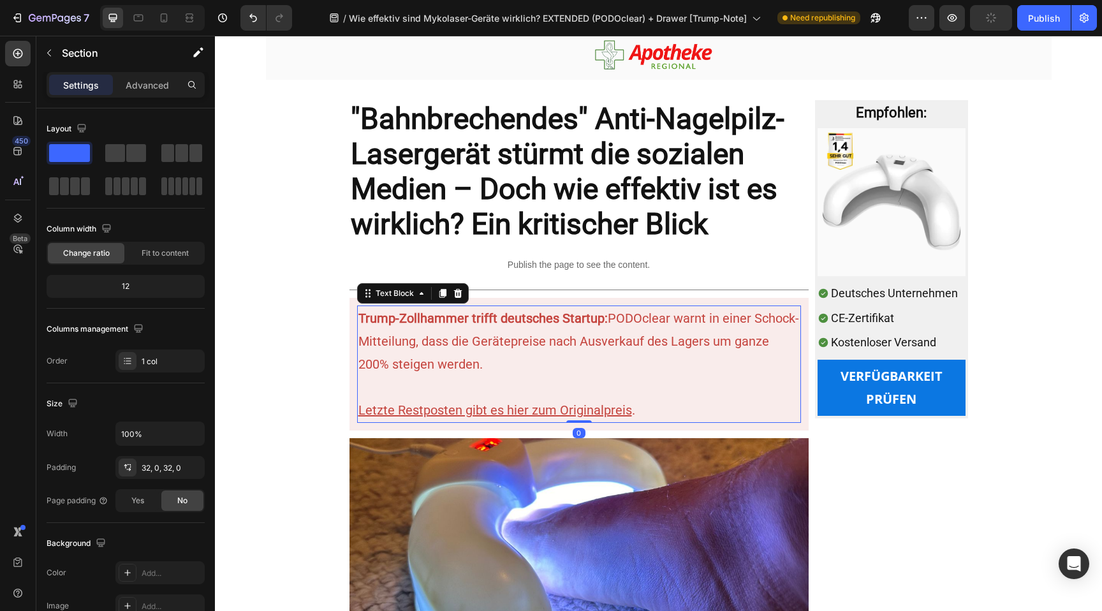
click at [386, 367] on p "Trump-Zollhammer trifft deutsches Startup: PODOclear warnt in einer Schock-Mitt…" at bounding box center [578, 341] width 441 height 69
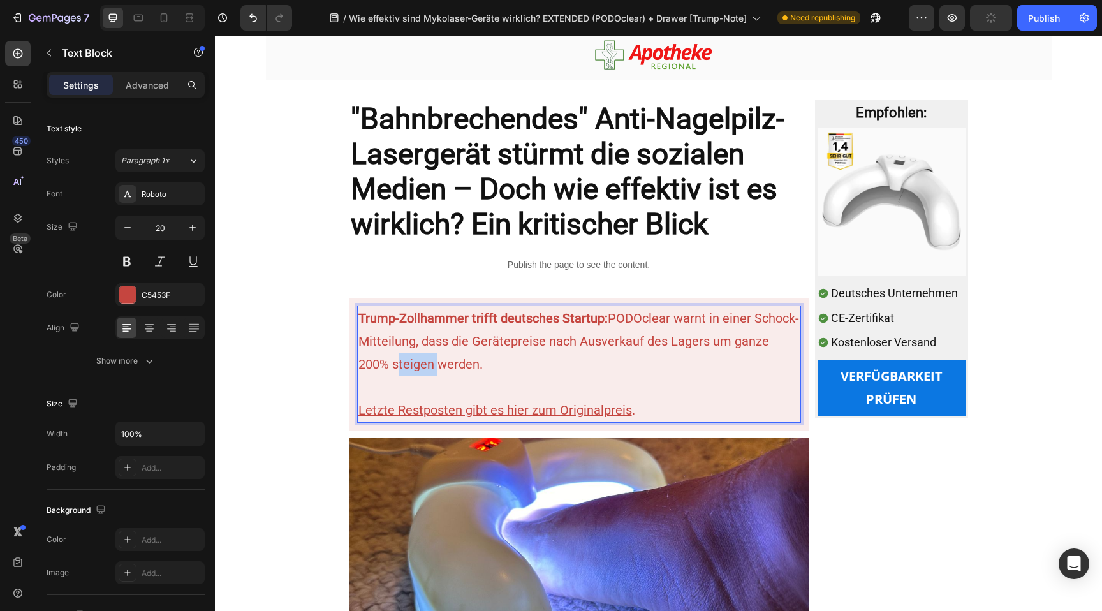
click at [383, 367] on p "Trump-Zollhammer trifft deutsches Startup: PODOclear warnt in einer Schock-Mitt…" at bounding box center [578, 341] width 441 height 69
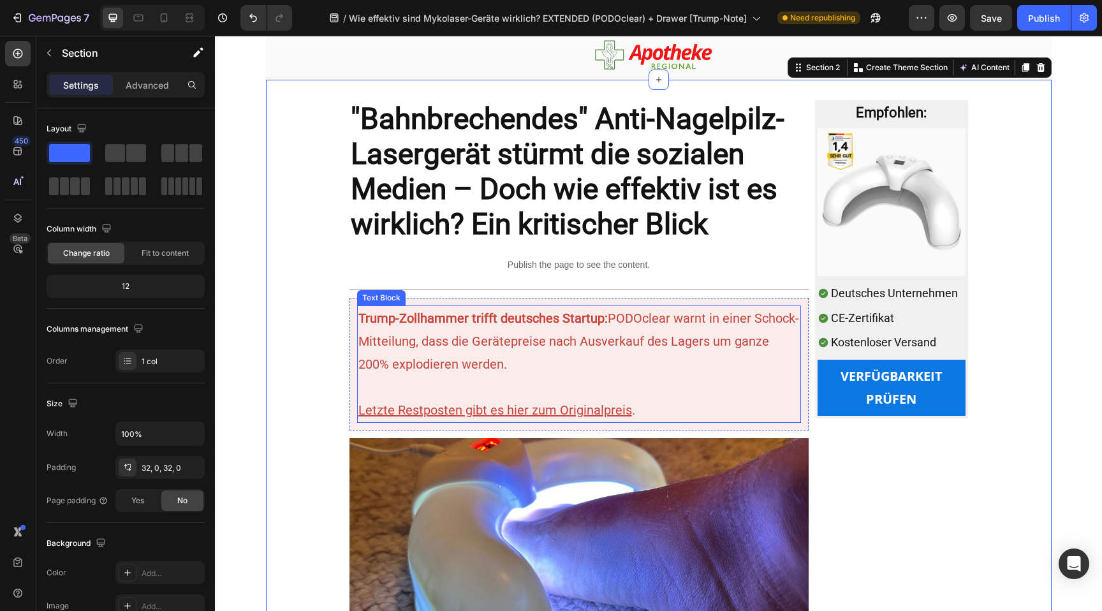
click at [683, 306] on div "Trump-Zollhammer trifft deutsches Startup: PODOclear warnt in einer Schock-Mitt…" at bounding box center [579, 363] width 444 height 117
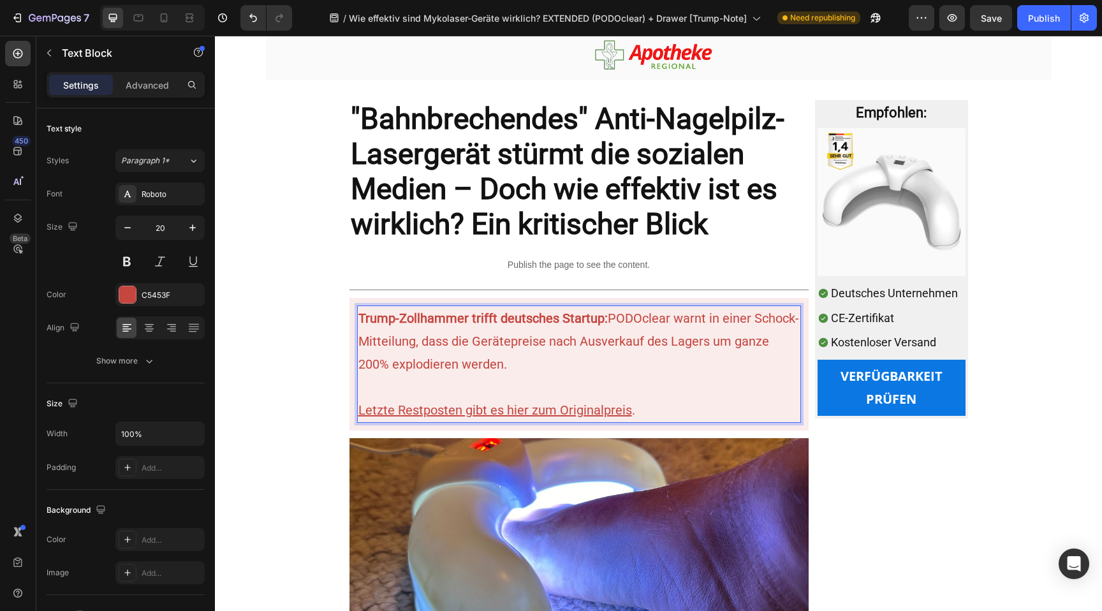
click at [704, 321] on p "Trump-Zollhammer trifft deutsches Startup: PODOclear warnt in einer Schock-Mitt…" at bounding box center [578, 341] width 441 height 69
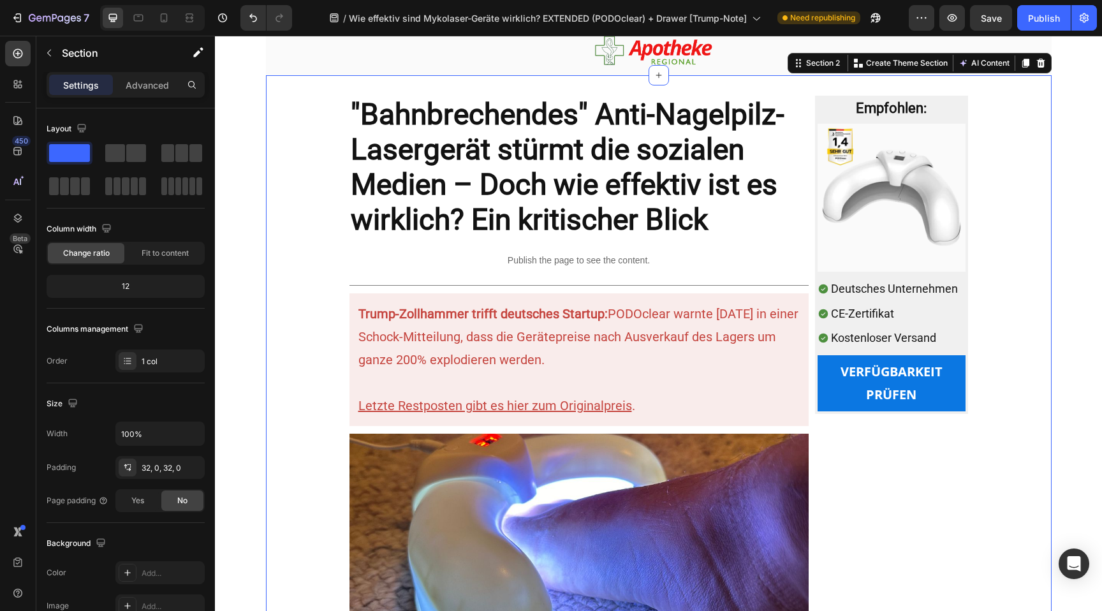
scroll to position [45, 0]
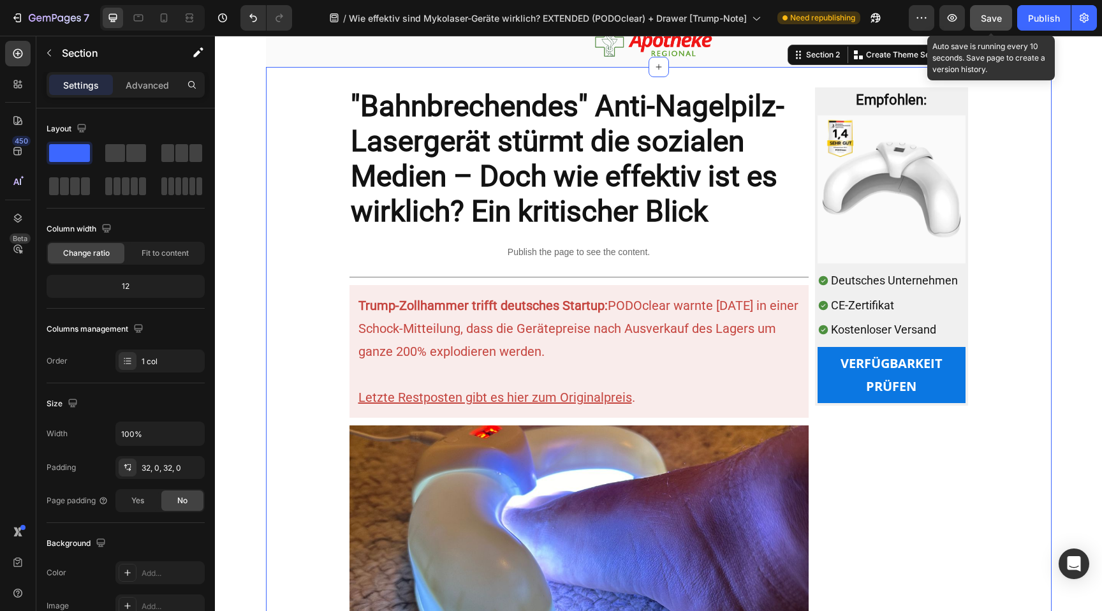
click at [984, 18] on span "Save" at bounding box center [991, 18] width 21 height 11
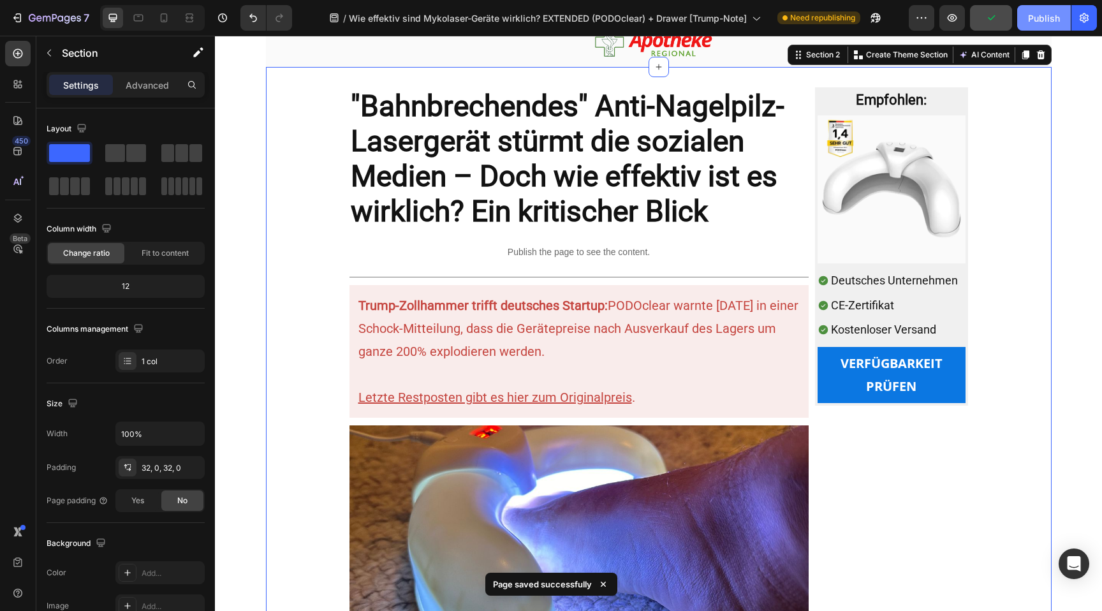
click at [1058, 13] on div "Publish" at bounding box center [1044, 17] width 32 height 13
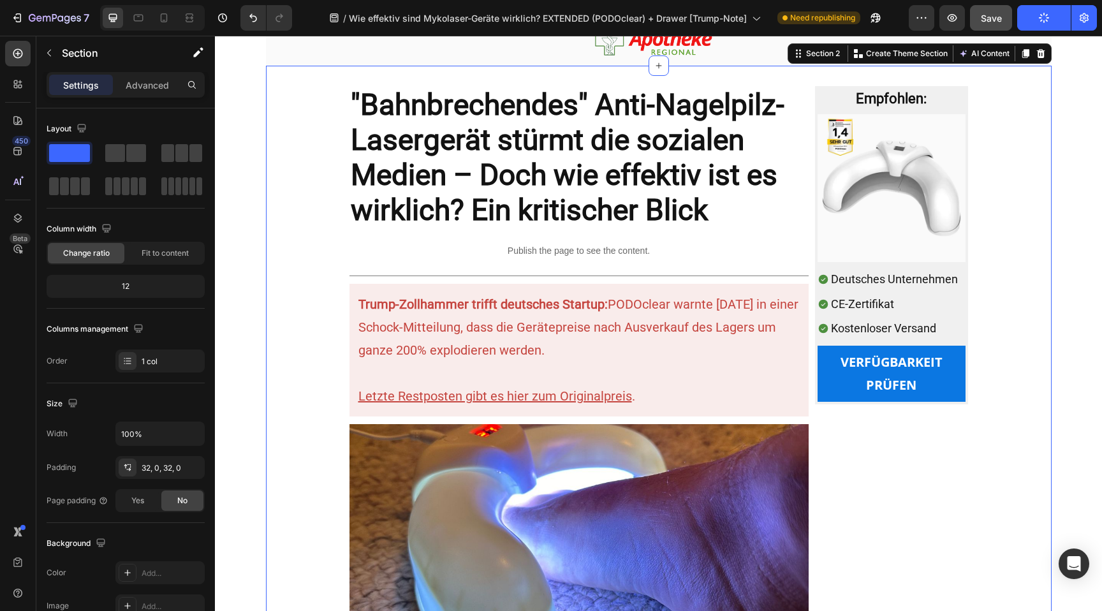
scroll to position [0, 0]
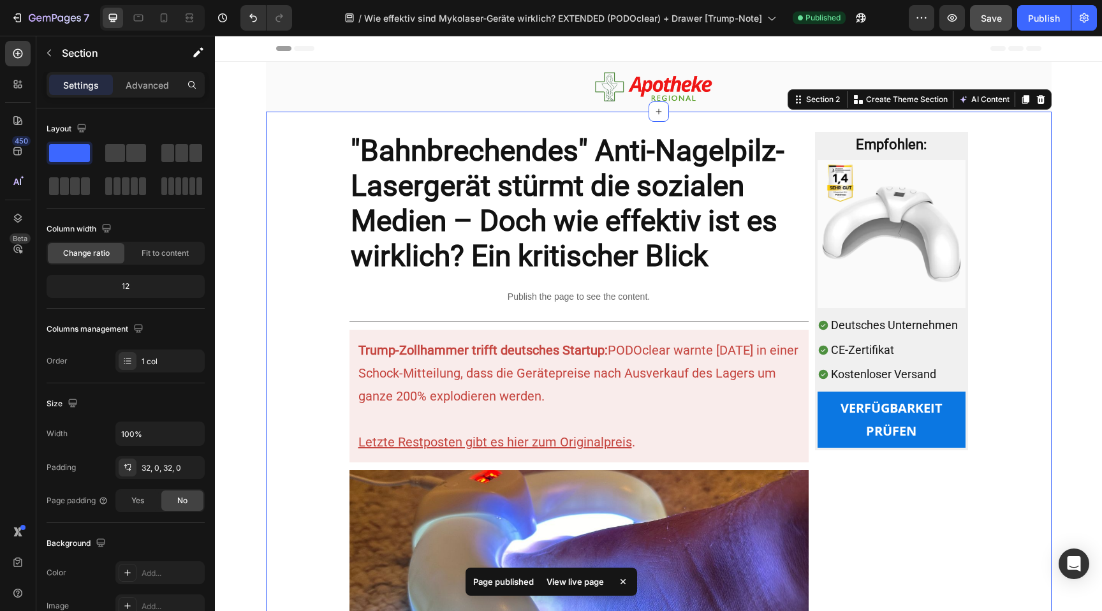
click at [569, 585] on div "View live page" at bounding box center [575, 582] width 73 height 18
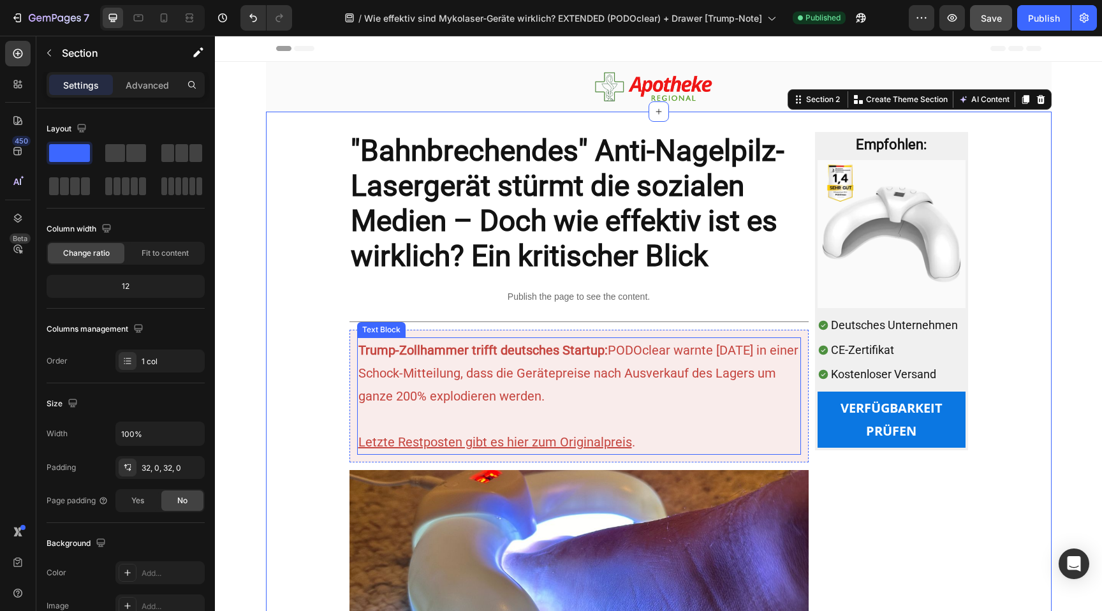
click at [441, 382] on p "Trump-Zollhammer trifft deutsches Startup: PODOclear warnte [DATE] in einer Sch…" at bounding box center [578, 373] width 441 height 69
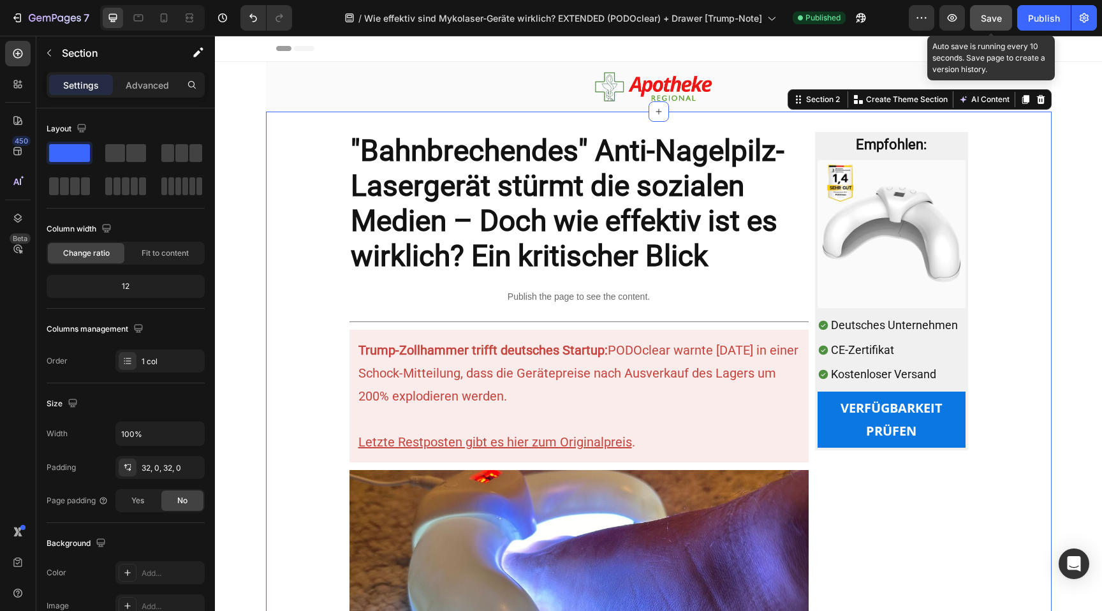
click at [1002, 12] on button "Save" at bounding box center [991, 18] width 42 height 26
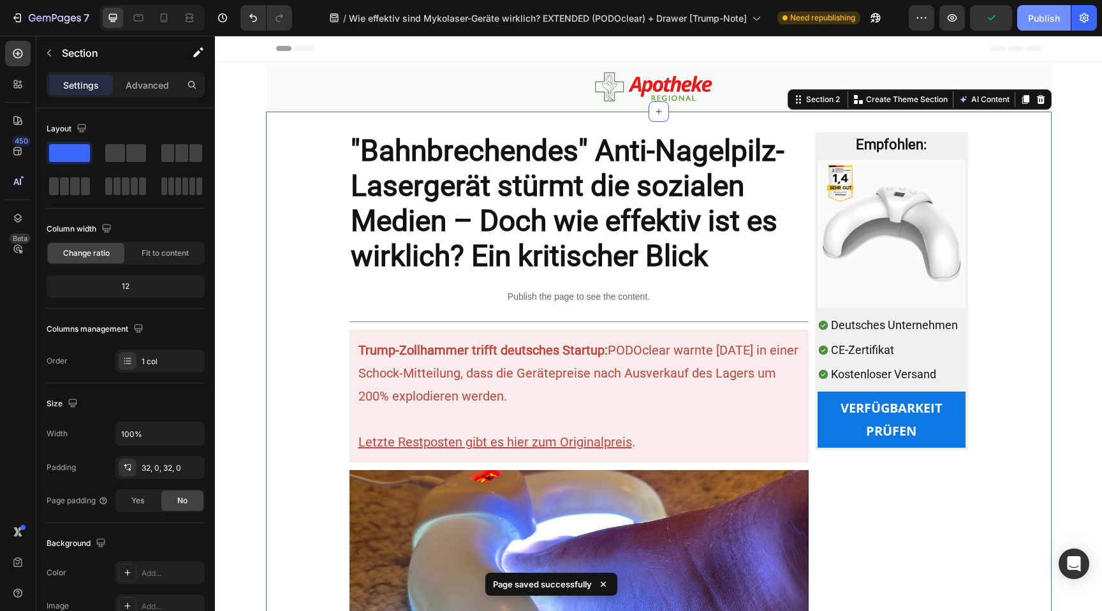
click at [1058, 16] on div "Publish" at bounding box center [1044, 17] width 32 height 13
click at [983, 21] on span "Save" at bounding box center [991, 18] width 21 height 11
click at [1035, 20] on button "Publish" at bounding box center [1044, 18] width 54 height 26
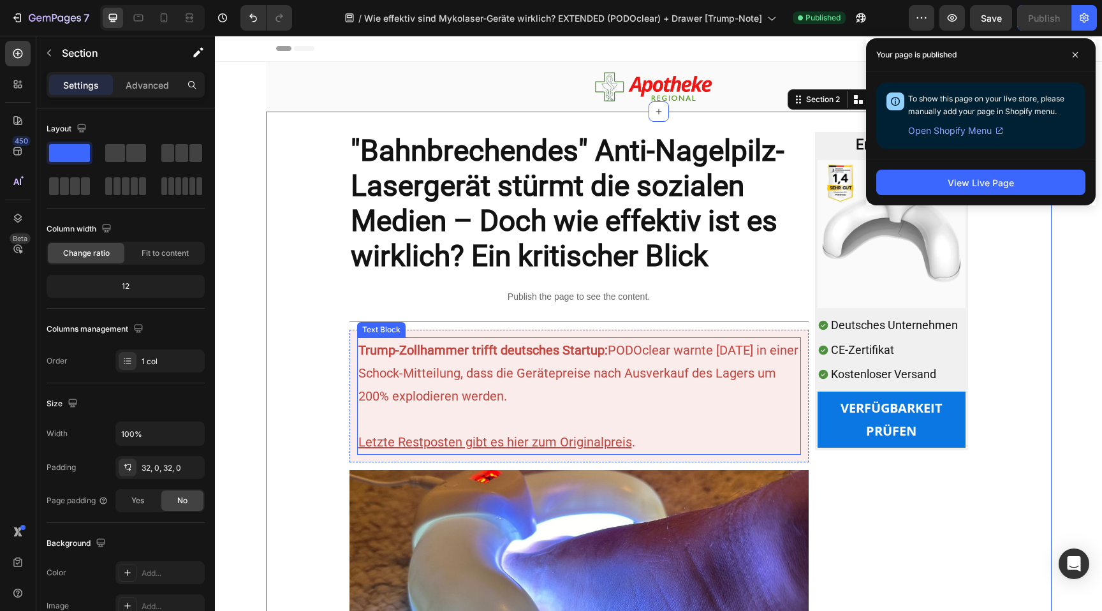
click at [437, 390] on p "Trump-Zollhammer trifft deutsches Startup: PODOclear warnte [DATE] in einer Sch…" at bounding box center [578, 373] width 441 height 69
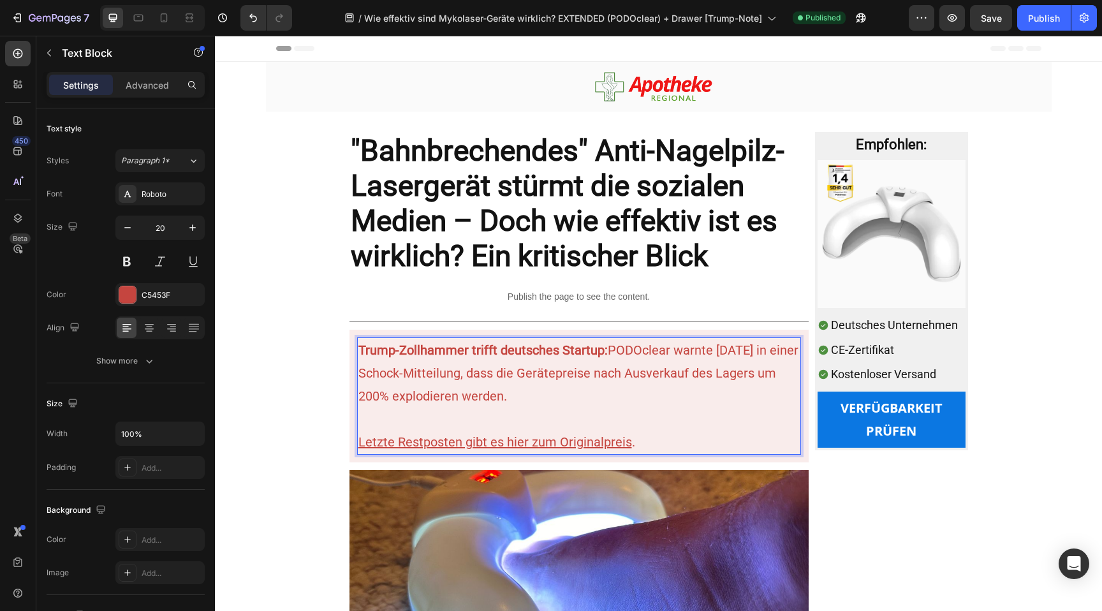
click at [400, 396] on p "Trump-Zollhammer trifft deutsches Startup: PODOclear warnte [DATE] in einer Sch…" at bounding box center [578, 373] width 441 height 69
click at [409, 395] on p "Trump-Zollhammer trifft deutsches Startup: PODOclear warnte [DATE] in einer Sch…" at bounding box center [578, 373] width 441 height 69
click at [403, 394] on p "Trump-Zollhammer trifft deutsches Startup: PODOclear warnte [DATE] in einer Sch…" at bounding box center [578, 373] width 441 height 69
click at [430, 394] on p "Trump-Zollhammer trifft deutsches Startup: PODOclear warnte [DATE] in einer Sch…" at bounding box center [578, 373] width 441 height 69
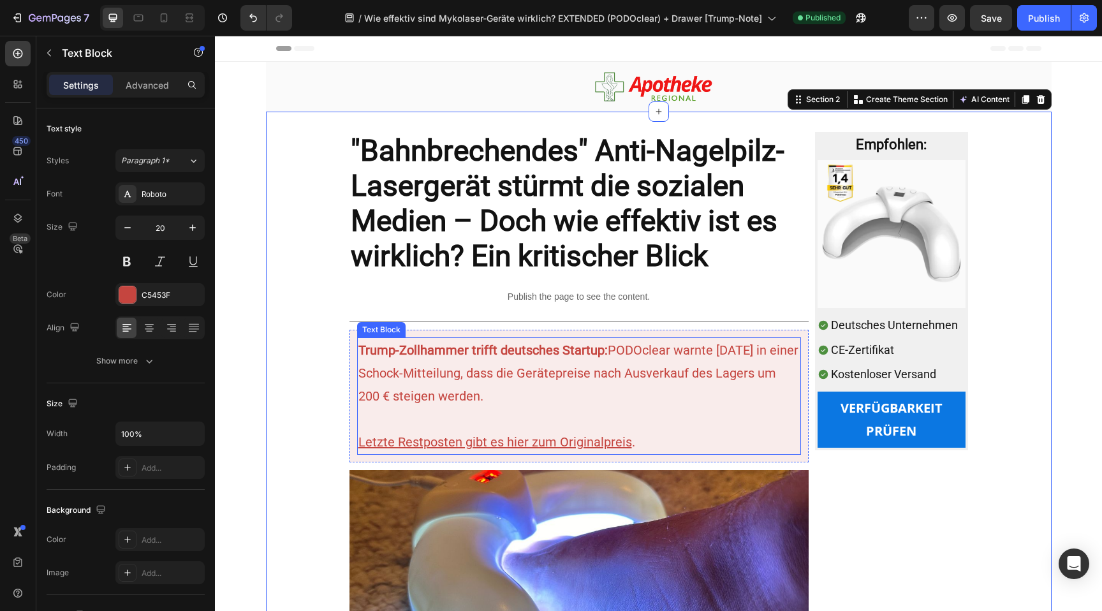
click at [402, 379] on p "Trump-Zollhammer trifft deutsches Startup: PODOclear warnte [DATE] in einer Sch…" at bounding box center [578, 373] width 441 height 69
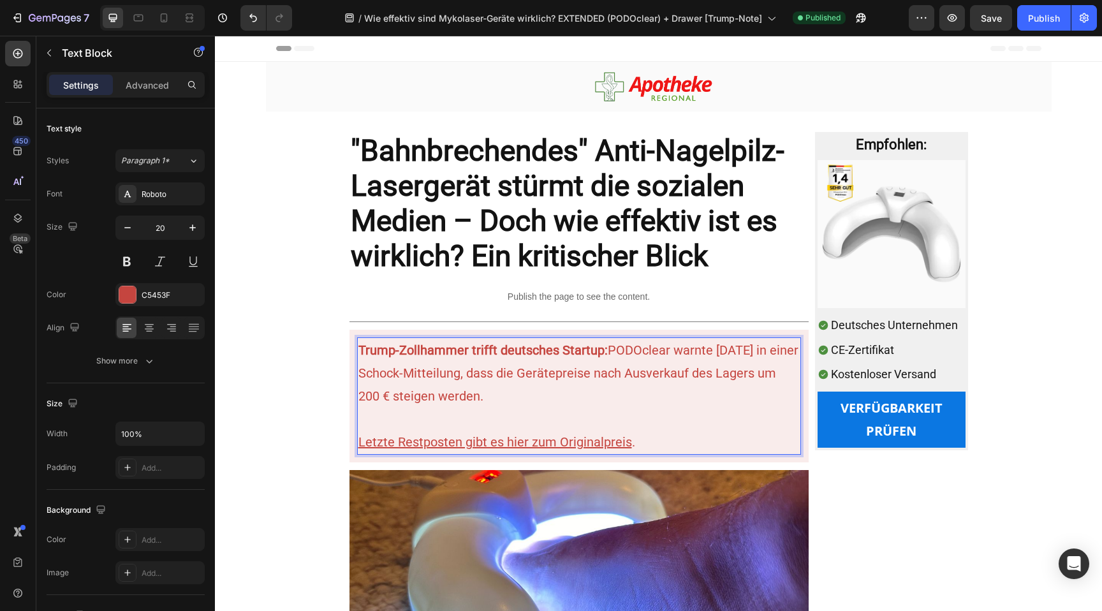
click at [379, 395] on p "Trump-Zollhammer trifft deutsches Startup: PODOclear warnte [DATE] in einer Sch…" at bounding box center [578, 373] width 441 height 69
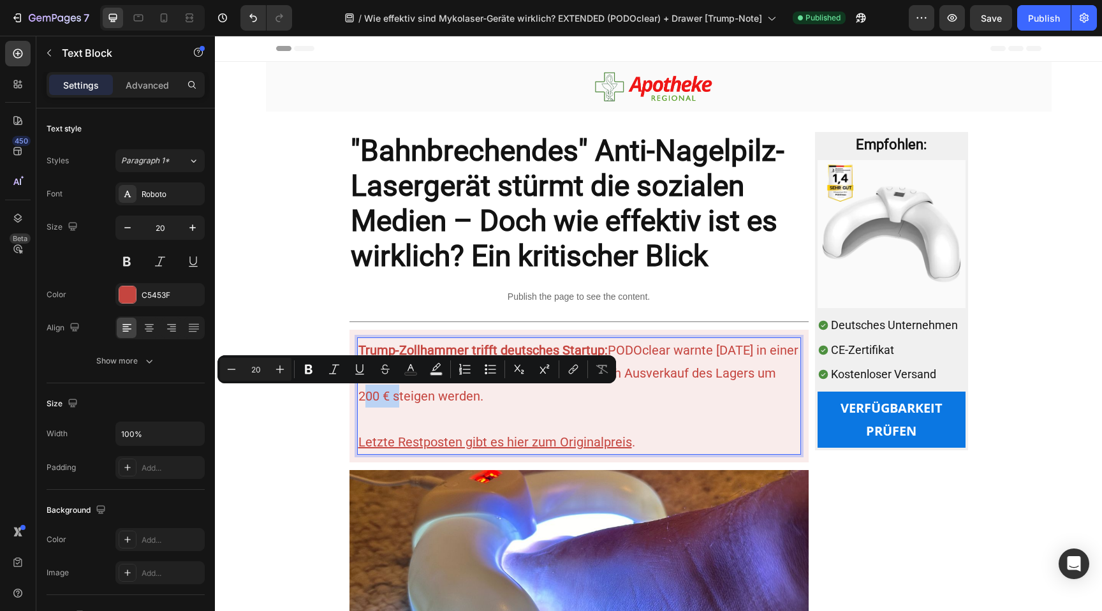
drag, startPoint x: 411, startPoint y: 392, endPoint x: 376, endPoint y: 395, distance: 34.5
click at [376, 395] on p "Trump-Zollhammer trifft deutsches Startup: PODOclear warnte [DATE] in einer Sch…" at bounding box center [578, 373] width 441 height 69
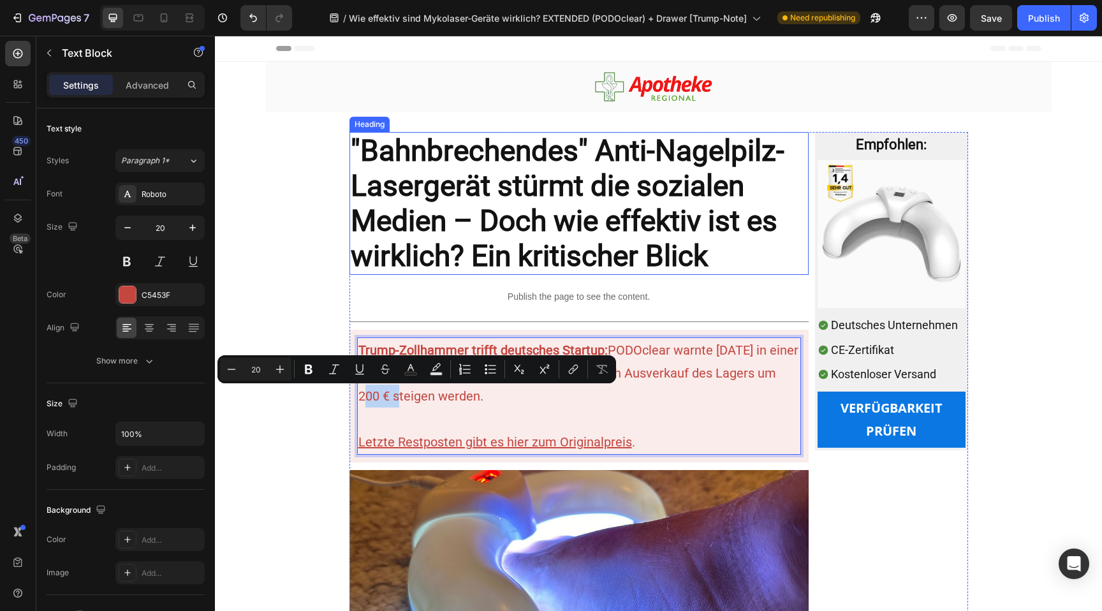
click at [367, 217] on strong ""Bahnbrechendes" Anti-Nagelpilz-Lasergerät stürmt die sozialen Medien – Doch wi…" at bounding box center [568, 203] width 434 height 140
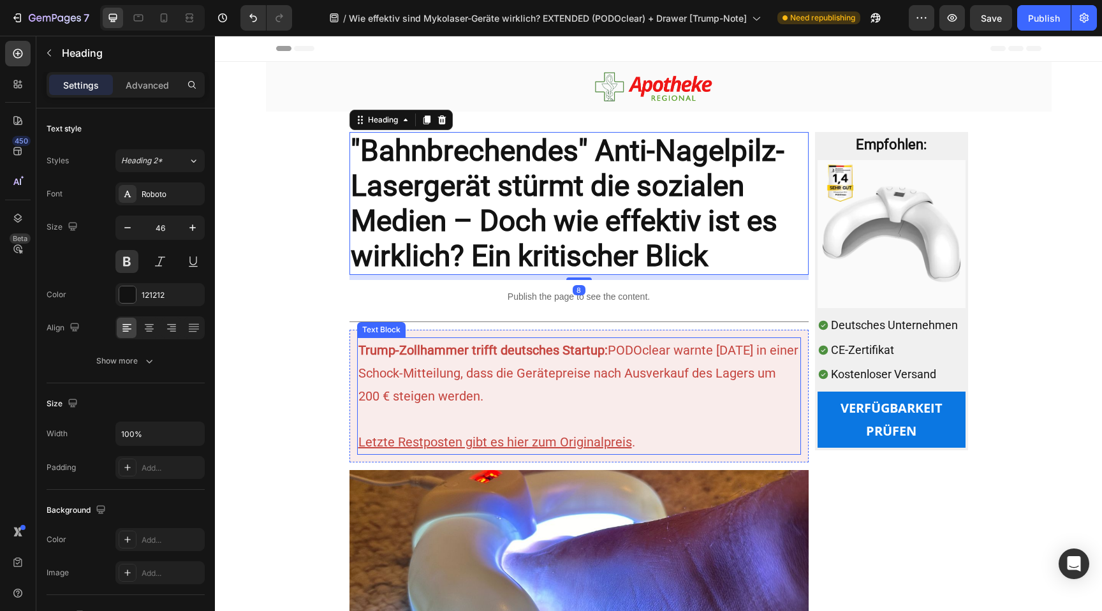
click at [402, 387] on p "Trump-Zollhammer trifft deutsches Startup: PODOclear warnte [DATE] in einer Sch…" at bounding box center [578, 373] width 441 height 69
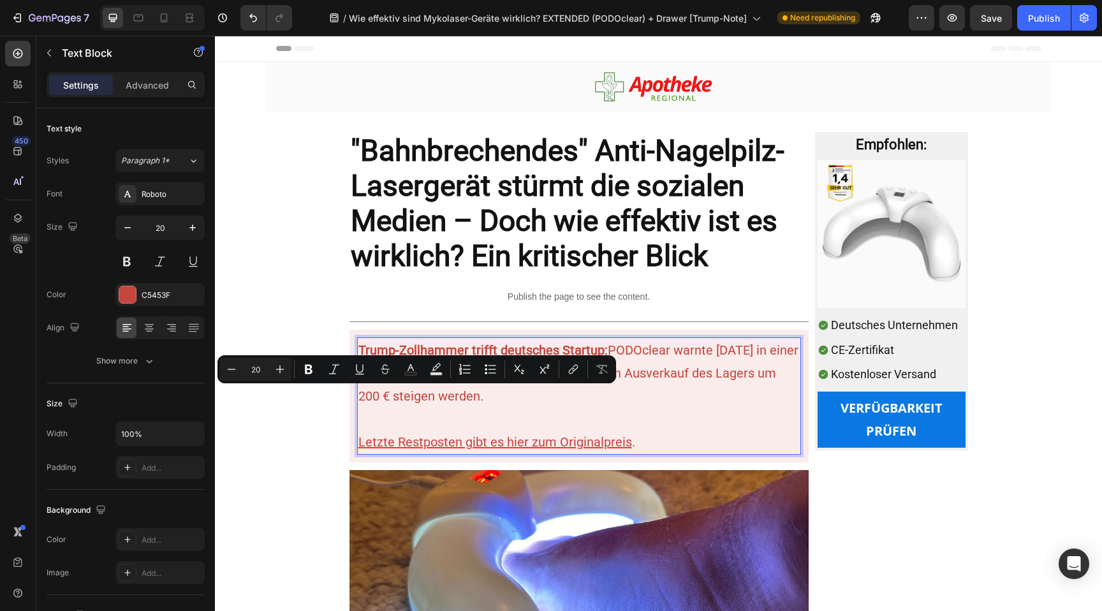
click at [505, 393] on p "Trump-Zollhammer trifft deutsches Startup: PODOclear warnte [DATE] in einer Sch…" at bounding box center [578, 373] width 441 height 69
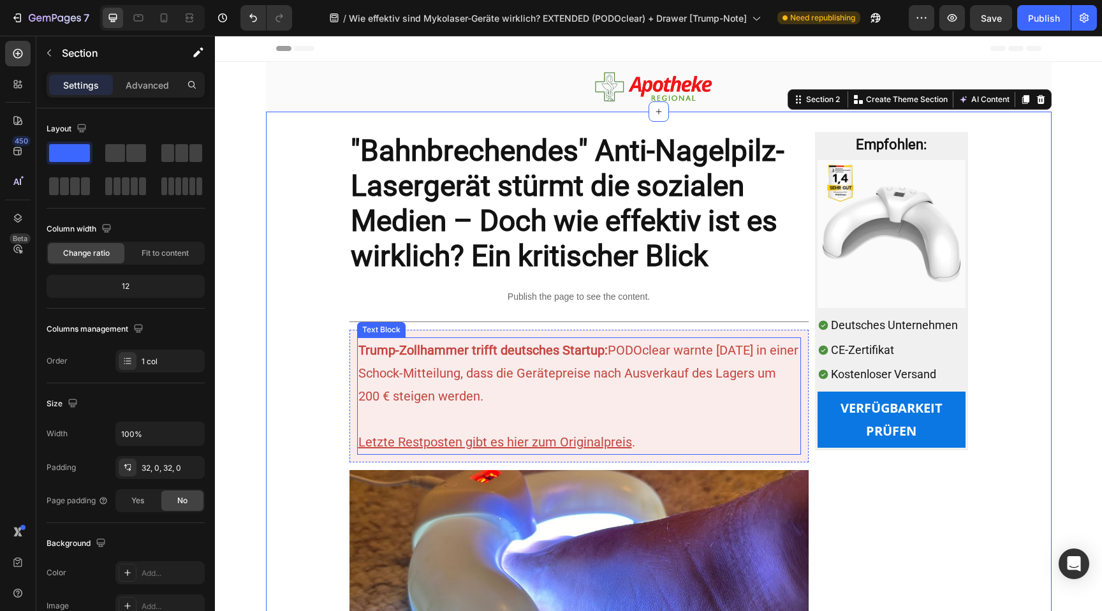
click at [409, 389] on p "Trump-Zollhammer trifft deutsches Startup: PODOclear warnte [DATE] in einer Sch…" at bounding box center [578, 373] width 441 height 69
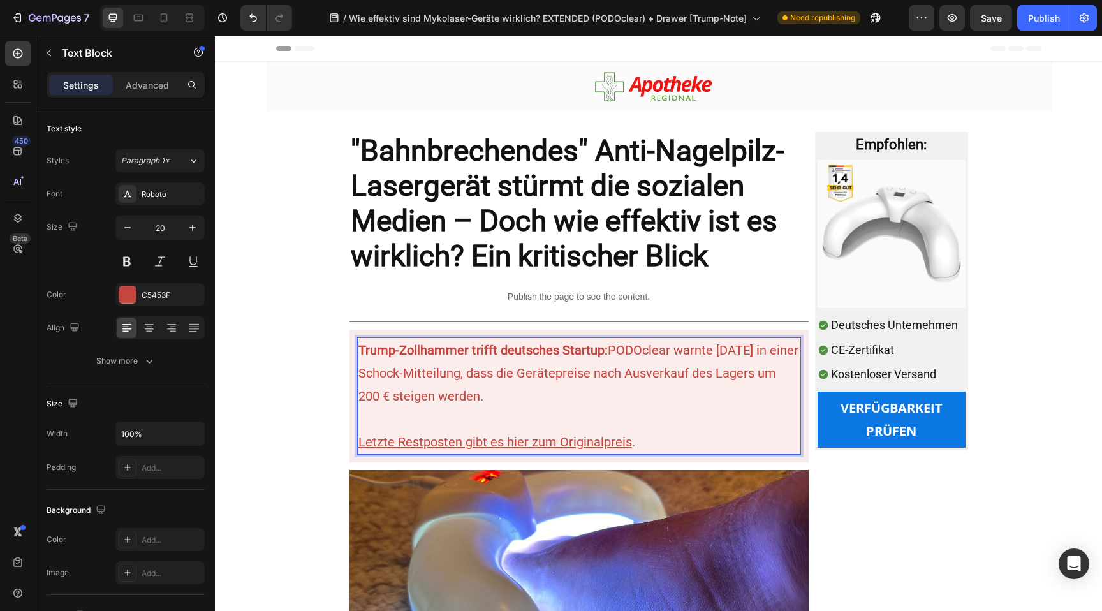
click at [403, 395] on p "Trump-Zollhammer trifft deutsches Startup: PODOclear warnte [DATE] in einer Sch…" at bounding box center [578, 373] width 441 height 69
click at [407, 395] on p "Trump-Zollhammer trifft deutsches Startup: PODOclear warnte [DATE] in einer Sch…" at bounding box center [578, 373] width 441 height 69
click at [411, 397] on p "Trump-Zollhammer trifft deutsches Startup: PODOclear warnte [DATE] in einer Sch…" at bounding box center [578, 373] width 441 height 69
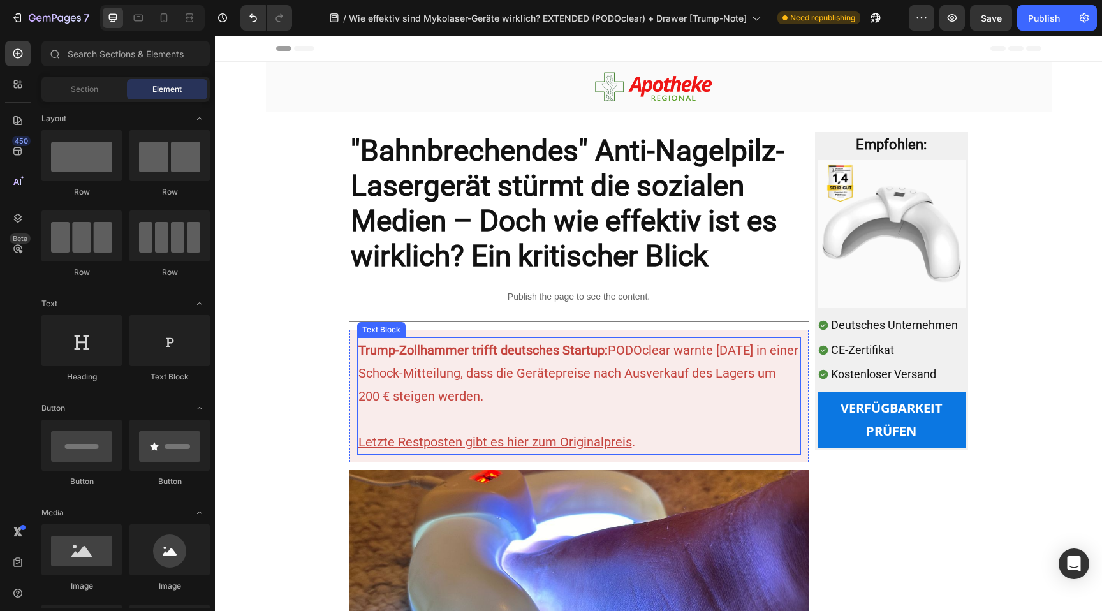
click at [395, 393] on p "Trump-Zollhammer trifft deutsches Startup: PODOclear warnte [DATE] in einer Sch…" at bounding box center [578, 373] width 441 height 69
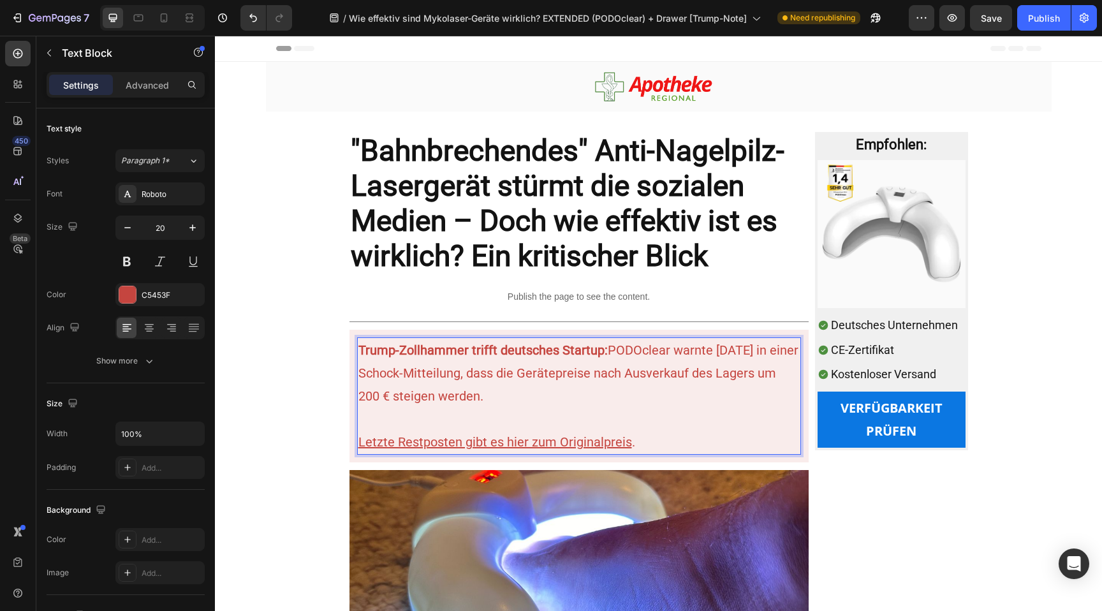
click at [379, 395] on p "Trump-Zollhammer trifft deutsches Startup: PODOclear warnte [DATE] in einer Sch…" at bounding box center [578, 373] width 441 height 69
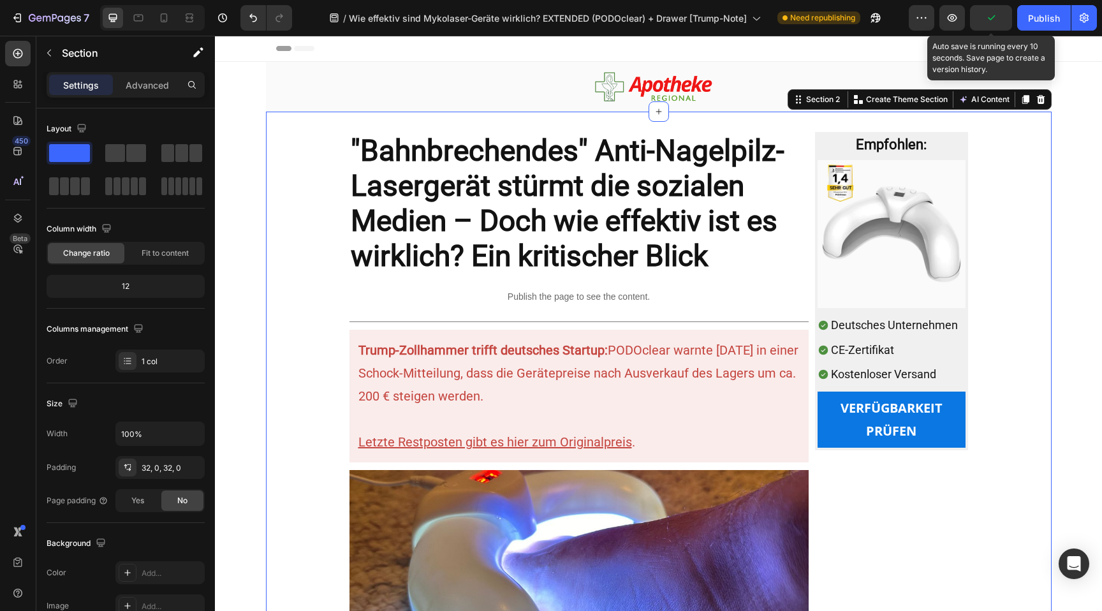
click at [988, 11] on icon "button" at bounding box center [991, 17] width 13 height 13
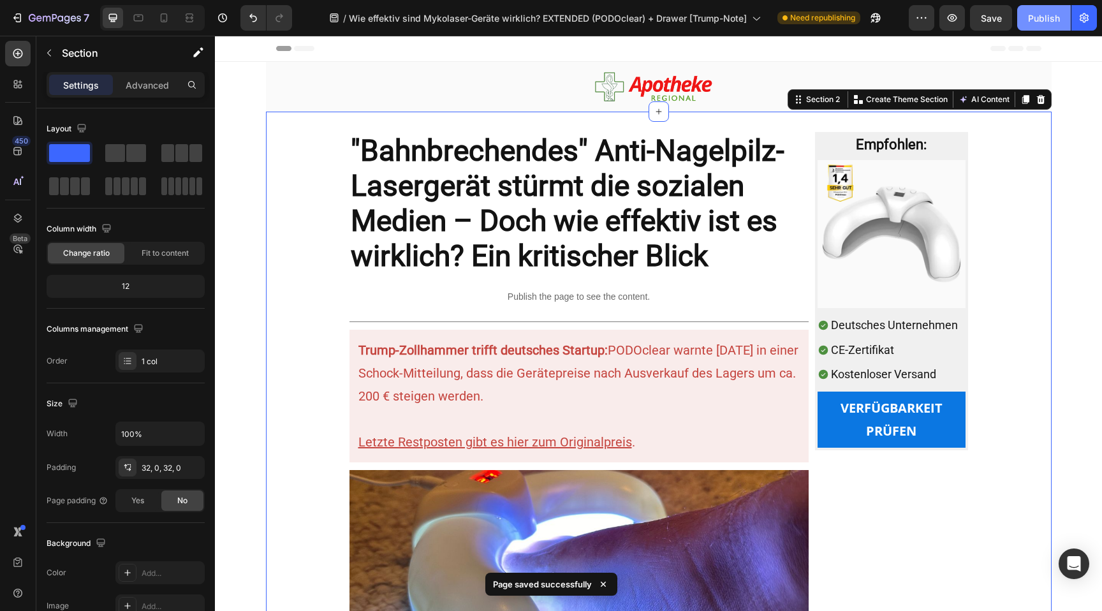
click at [1035, 18] on div "Publish" at bounding box center [1044, 17] width 32 height 13
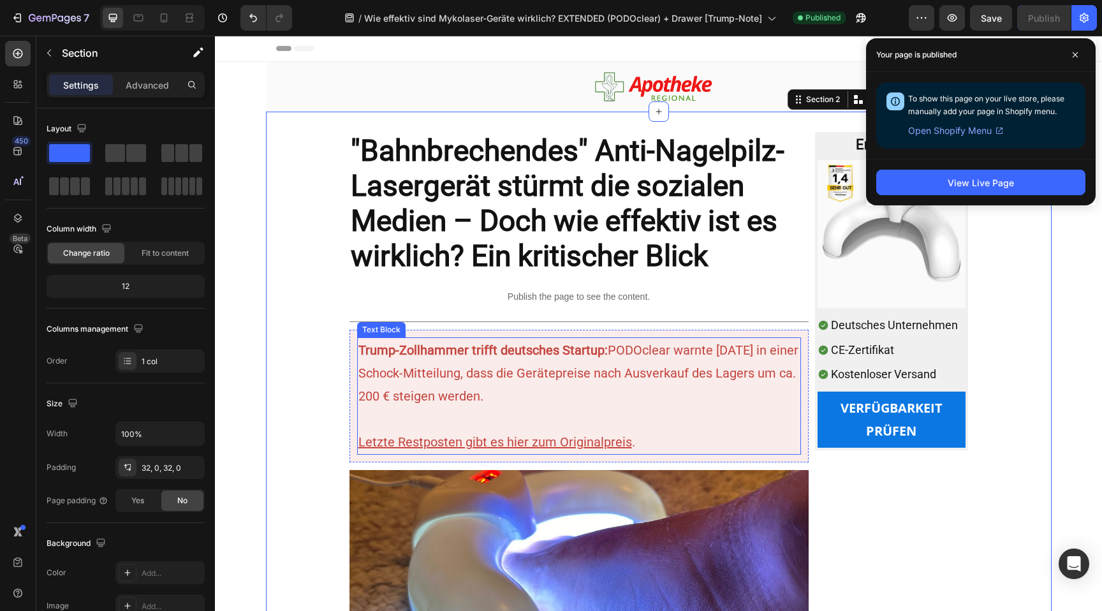
click at [721, 355] on p "Trump-Zollhammer trifft deutsches Startup: PODOclear warnte [DATE] in einer Sch…" at bounding box center [578, 373] width 441 height 69
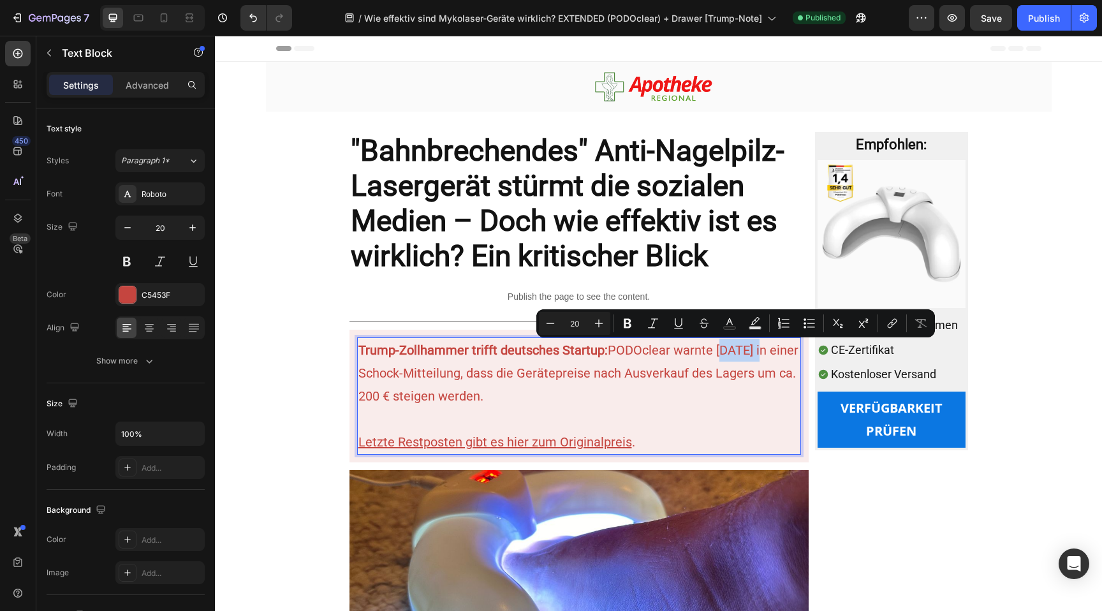
click at [730, 348] on p "Trump-Zollhammer trifft deutsches Startup: PODOclear warnte [DATE] in einer Sch…" at bounding box center [578, 373] width 441 height 69
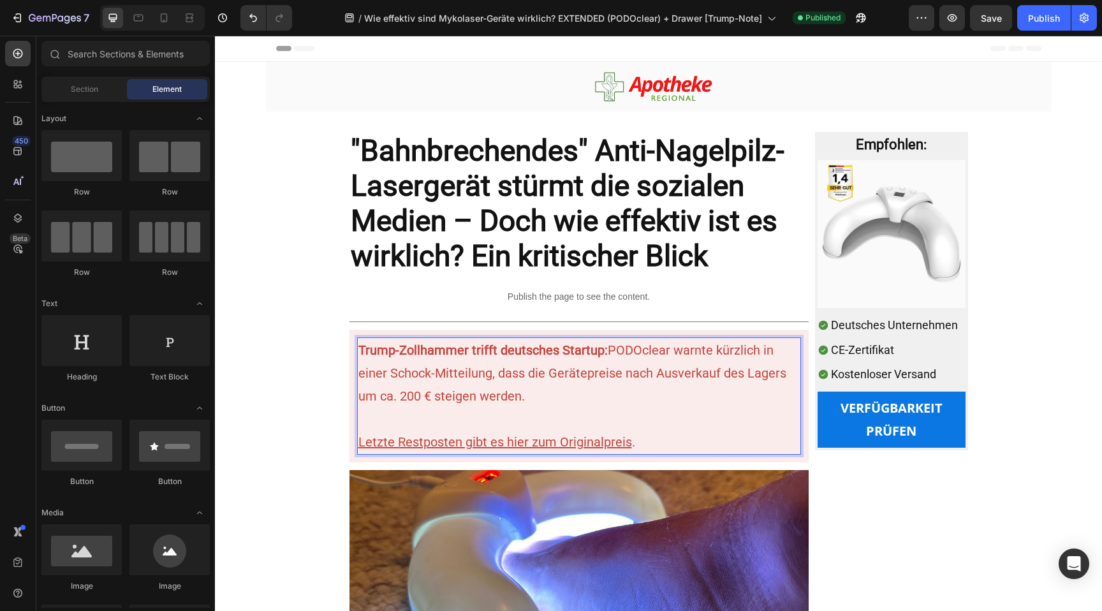
click at [738, 349] on p "Trump-Zollhammer trifft deutsches Startup: PODOclear warnte kürzlich in einer S…" at bounding box center [578, 373] width 441 height 69
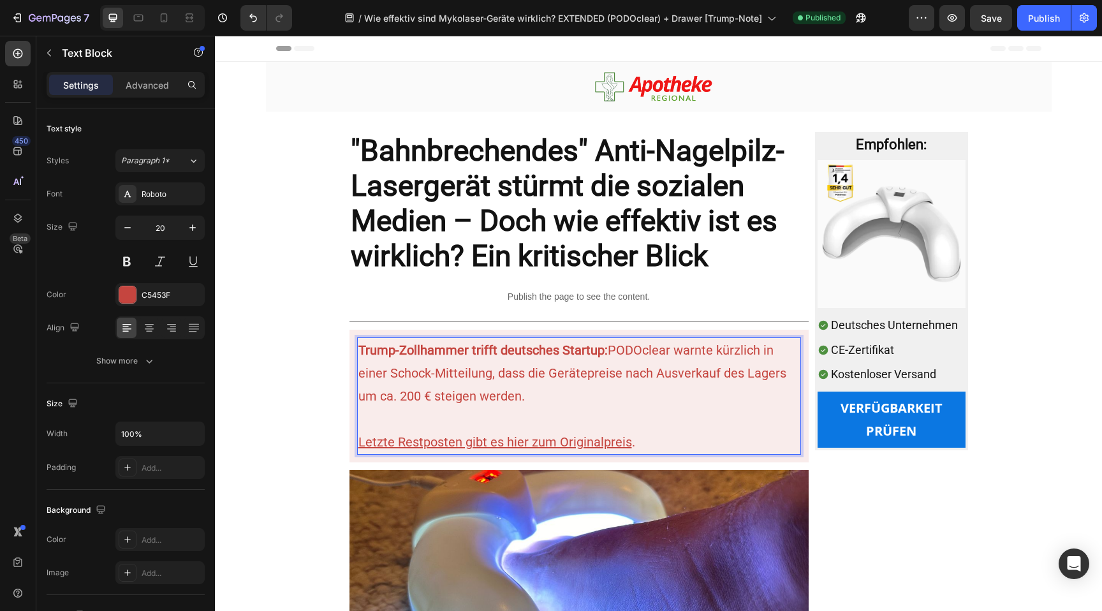
click at [743, 354] on p "Trump-Zollhammer trifft deutsches Startup: PODOclear warnte kürzlich in einer S…" at bounding box center [578, 373] width 441 height 69
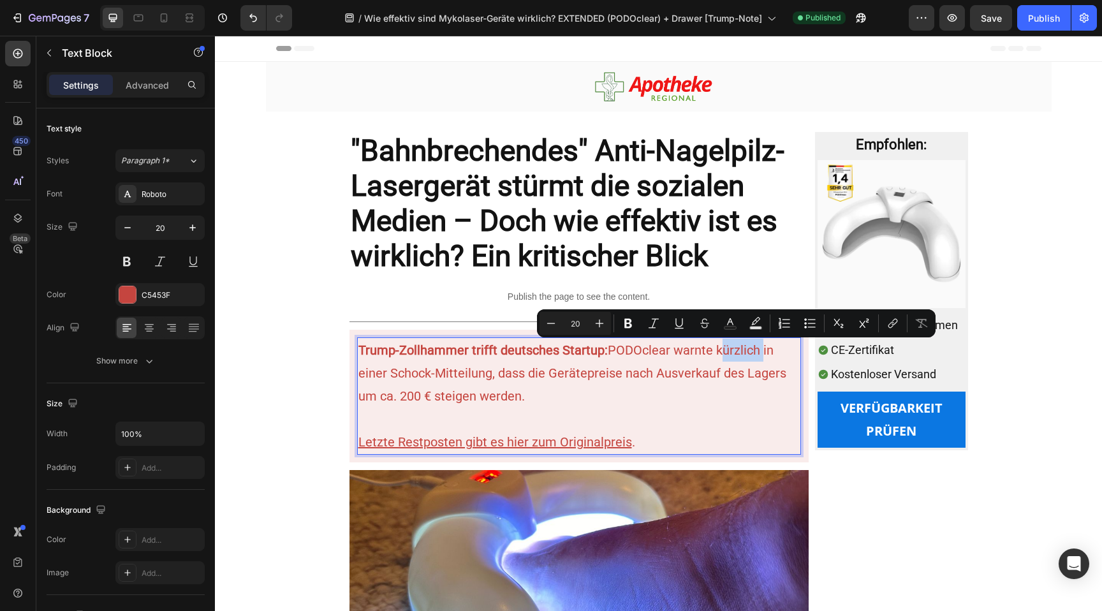
click at [740, 353] on p "Trump-Zollhammer trifft deutsches Startup: PODOclear warnte kürzlich in einer S…" at bounding box center [578, 373] width 441 height 69
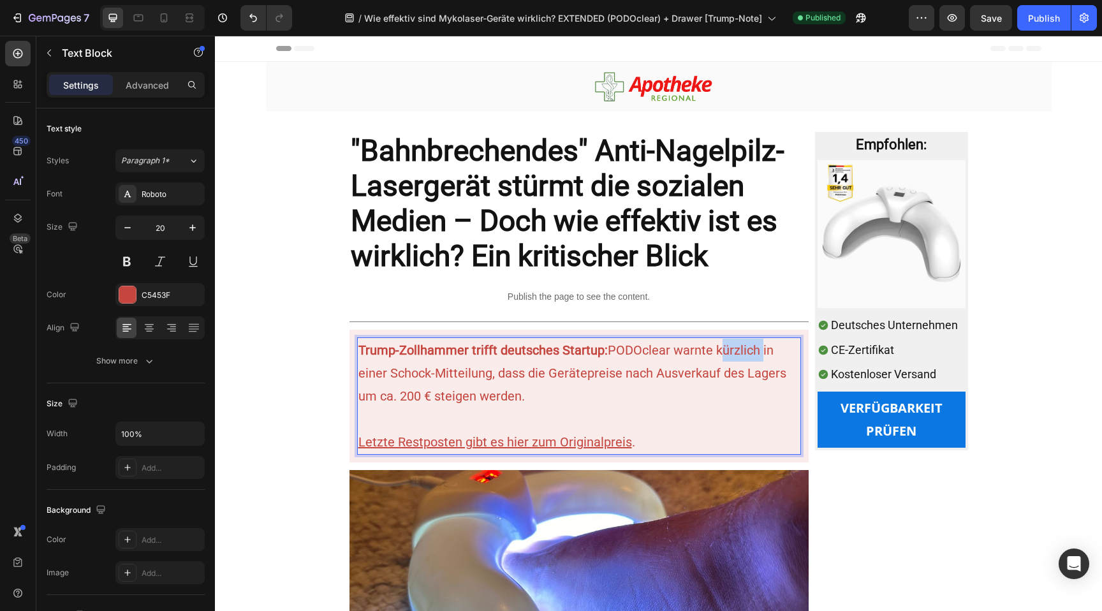
drag, startPoint x: 740, startPoint y: 353, endPoint x: 715, endPoint y: 353, distance: 24.2
click at [715, 353] on p "Trump-Zollhammer trifft deutsches Startup: PODOclear warnte kürzlich in einer S…" at bounding box center [578, 373] width 441 height 69
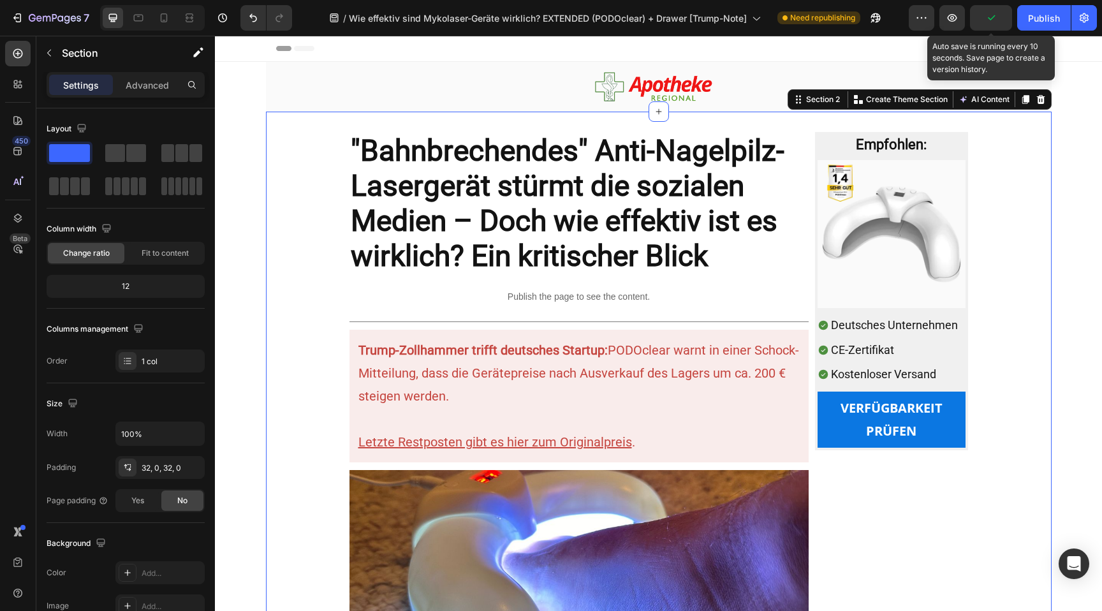
click at [991, 18] on icon "button" at bounding box center [991, 17] width 7 height 5
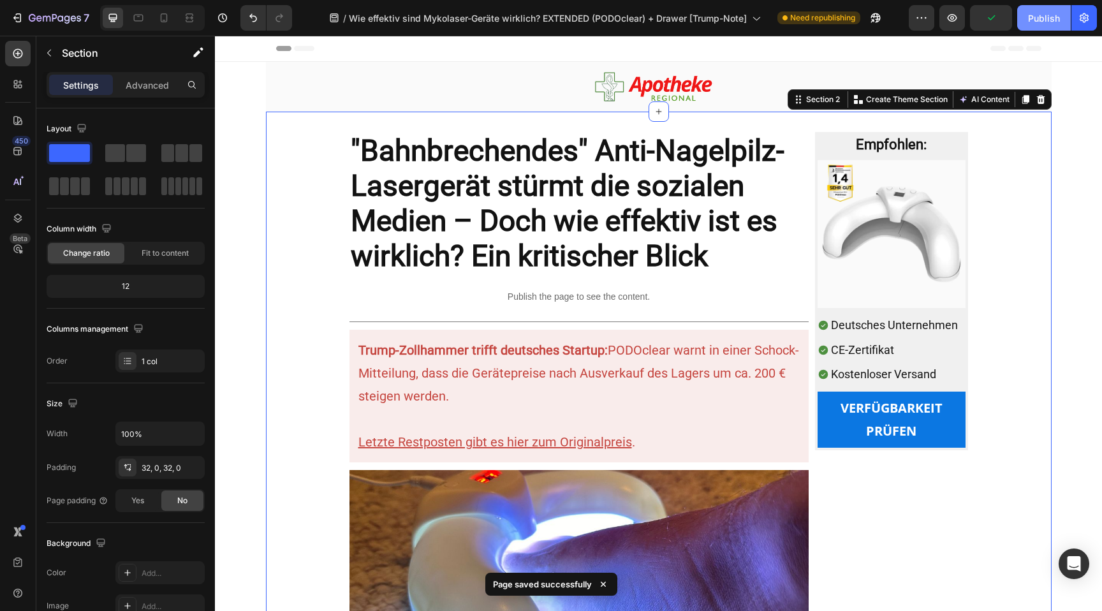
click at [1046, 15] on div "Publish" at bounding box center [1044, 17] width 32 height 13
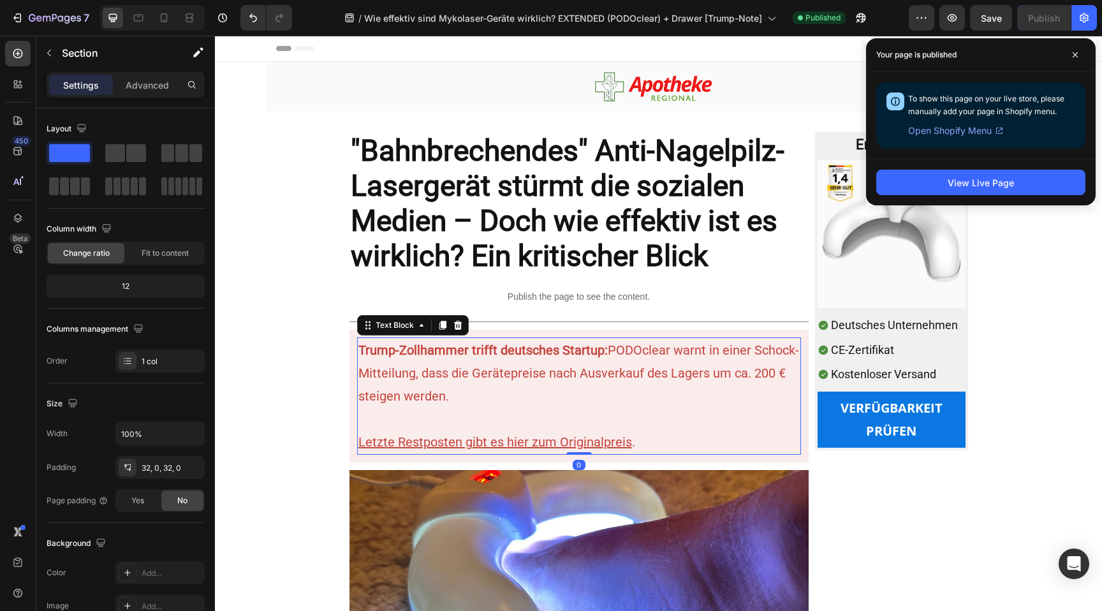
click at [744, 353] on p "Trump-Zollhammer trifft deutsches Startup: PODOclear warnt in einer Schock-Mitt…" at bounding box center [578, 373] width 441 height 69
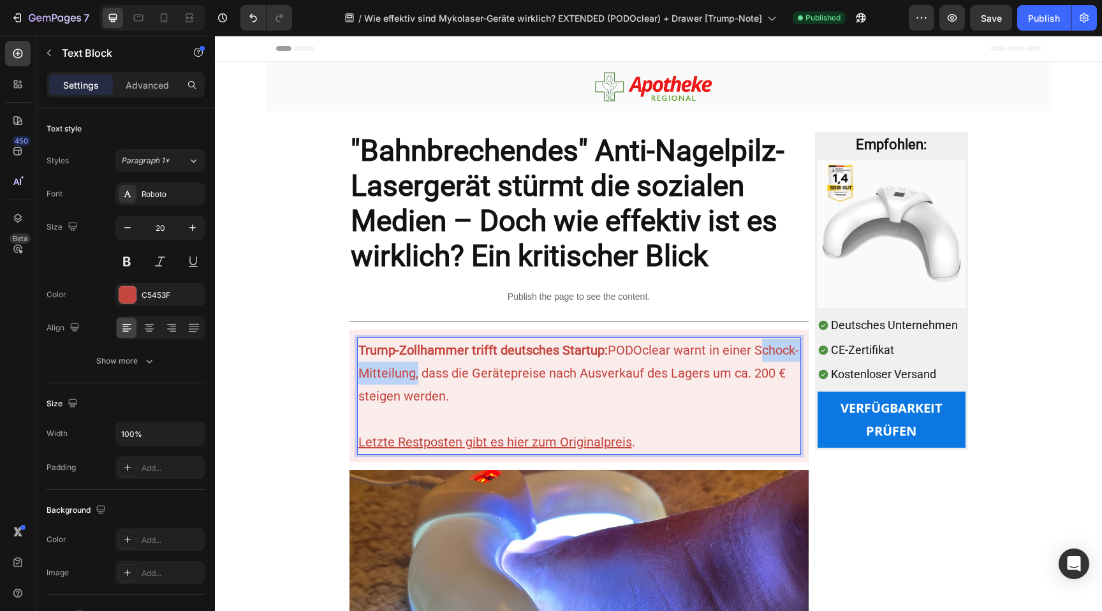
drag, startPoint x: 400, startPoint y: 376, endPoint x: 761, endPoint y: 353, distance: 361.6
click at [761, 353] on p "Trump-Zollhammer trifft deutsches Startup: PODOclear warnt in einer Schock-Mitt…" at bounding box center [578, 373] width 441 height 69
click at [485, 373] on p "Trump-Zollhammer trifft deutsches Startup: PODOclear warnt in einer kürzlichen …" at bounding box center [578, 373] width 441 height 69
click at [400, 381] on p "Trump-Zollhammer trifft deutsches Startup: PODOclear warnt in einer kürzlichen …" at bounding box center [578, 373] width 441 height 69
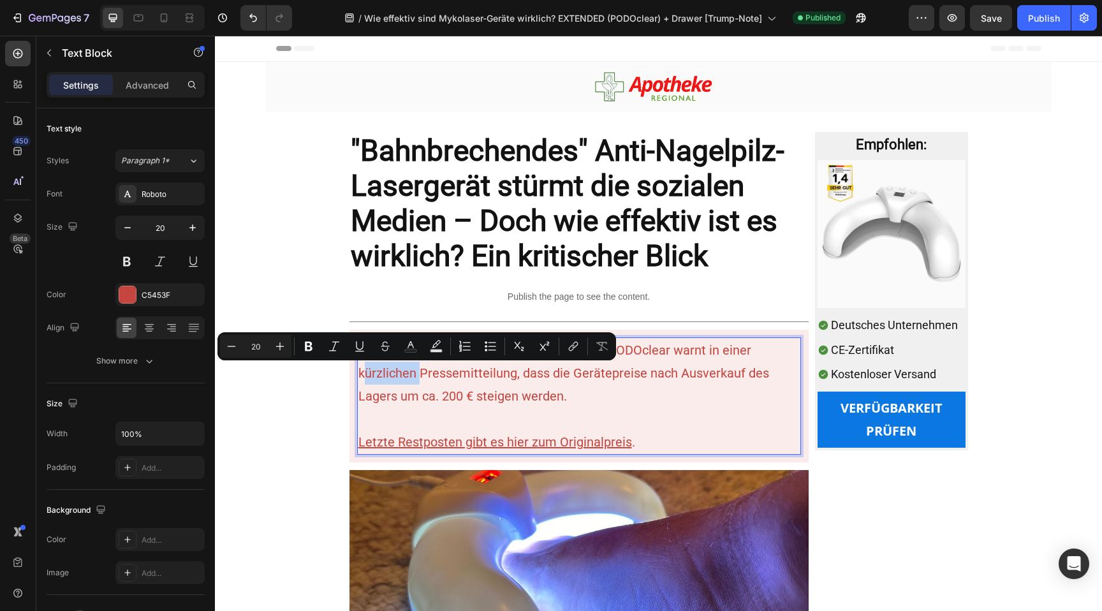
click at [400, 381] on p "Trump-Zollhammer trifft deutsches Startup: PODOclear warnt in einer kürzlichen …" at bounding box center [578, 373] width 441 height 69
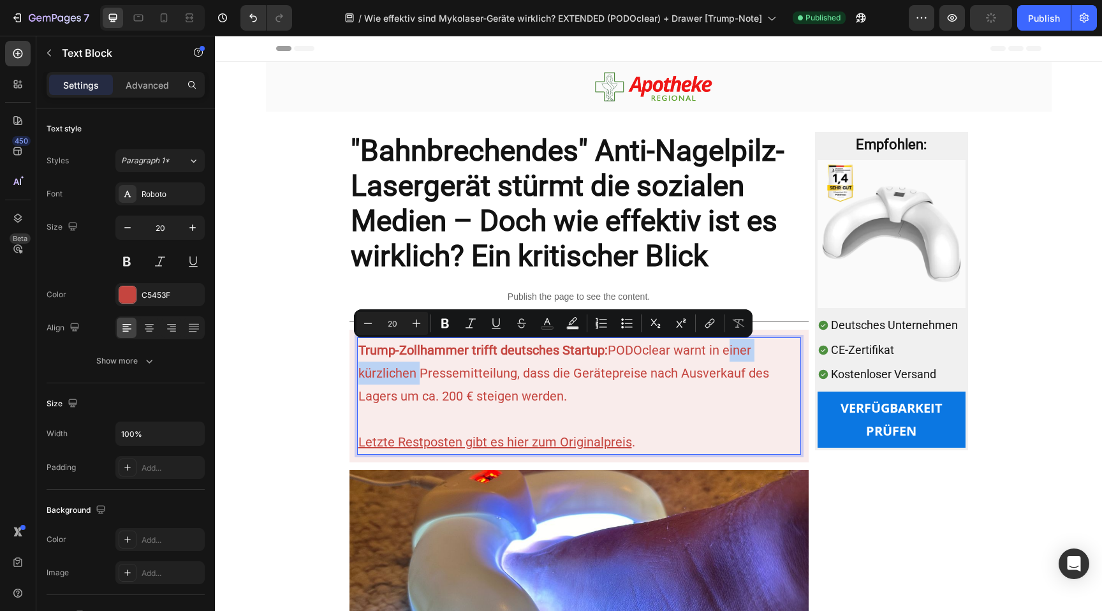
drag, startPoint x: 400, startPoint y: 381, endPoint x: 729, endPoint y: 353, distance: 330.8
click at [729, 353] on p "Trump-Zollhammer trifft deutsches Startup: PODOclear warnt in einer kürzlichen …" at bounding box center [578, 373] width 441 height 69
click at [397, 377] on p "Trump-Zollhammer trifft deutsches Startup: PODOclear warnt in einer kürzlichen …" at bounding box center [578, 373] width 441 height 69
drag, startPoint x: 397, startPoint y: 377, endPoint x: 728, endPoint y: 353, distance: 331.8
click at [728, 353] on p "Trump-Zollhammer trifft deutsches Startup: PODOclear warnt in einer kürzlichen …" at bounding box center [578, 373] width 441 height 69
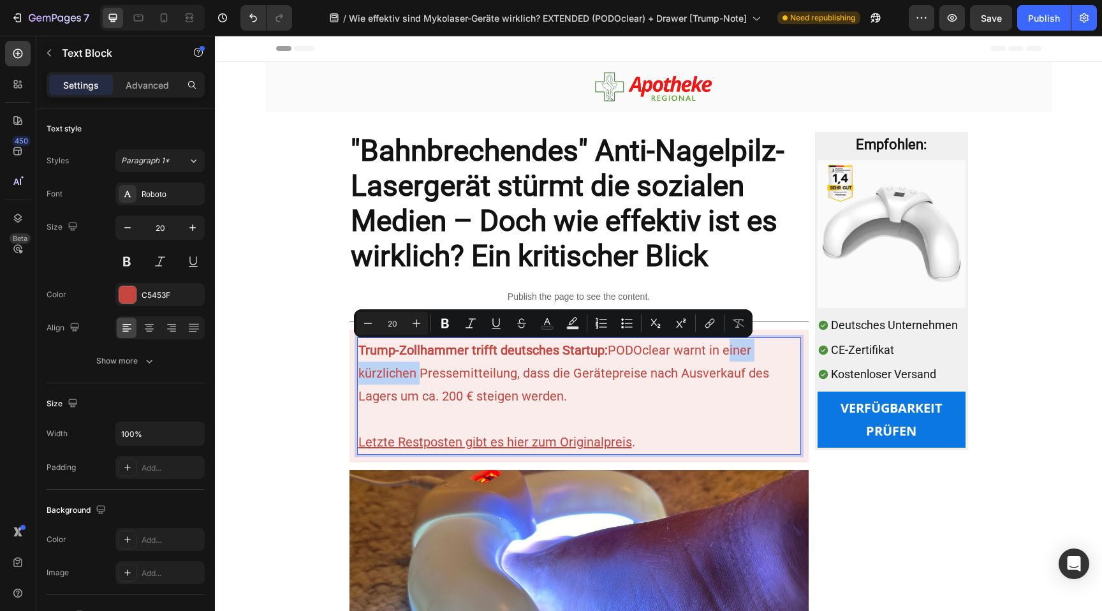
click at [395, 369] on p "Trump-Zollhammer trifft deutsches Startup: PODOclear warnt in einer kürzlichen …" at bounding box center [578, 373] width 441 height 69
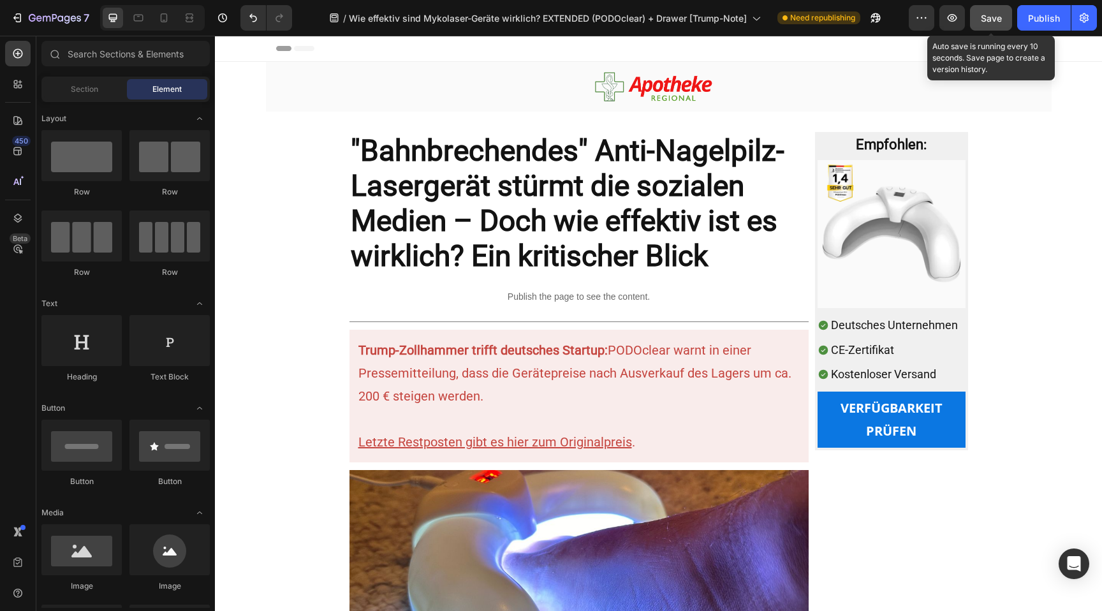
click at [988, 20] on span "Save" at bounding box center [991, 18] width 21 height 11
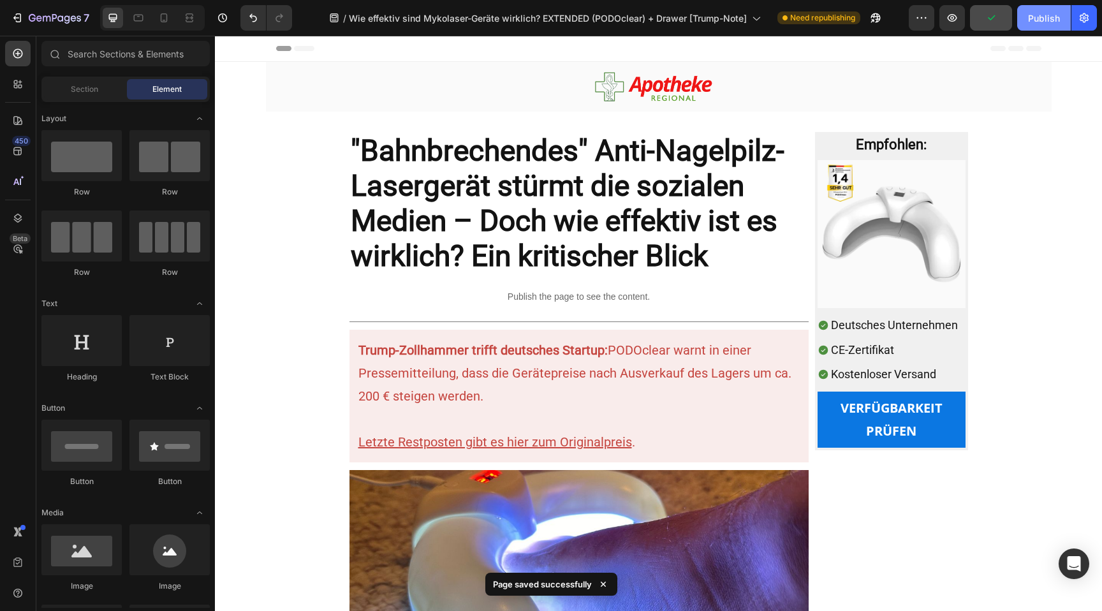
click at [1048, 18] on div "Publish" at bounding box center [1044, 17] width 32 height 13
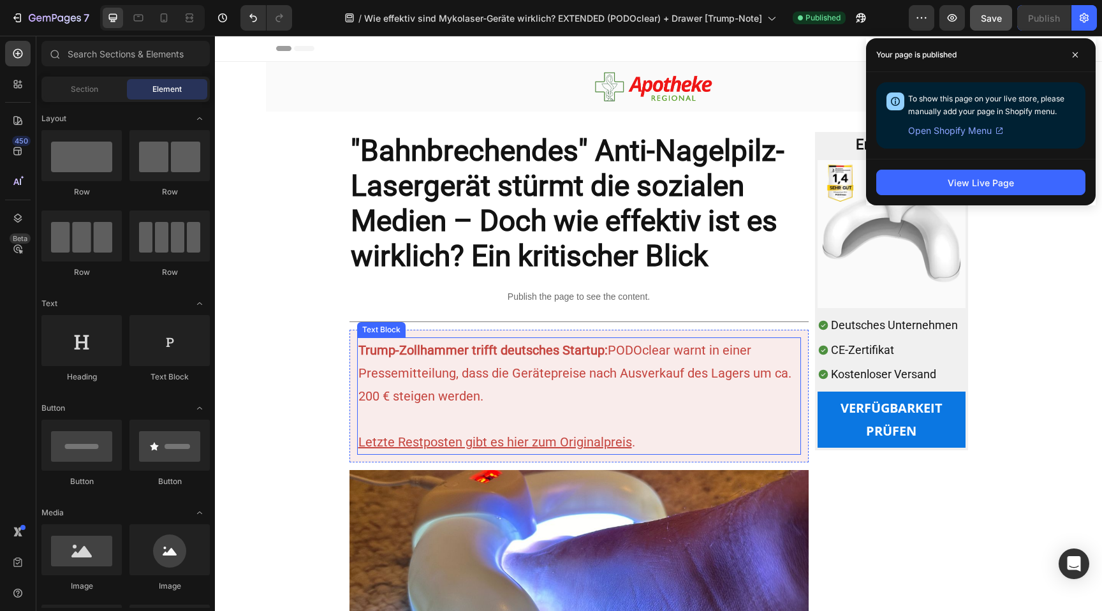
click at [406, 424] on p "Rich Text Editor. Editing area: main" at bounding box center [578, 418] width 441 height 23
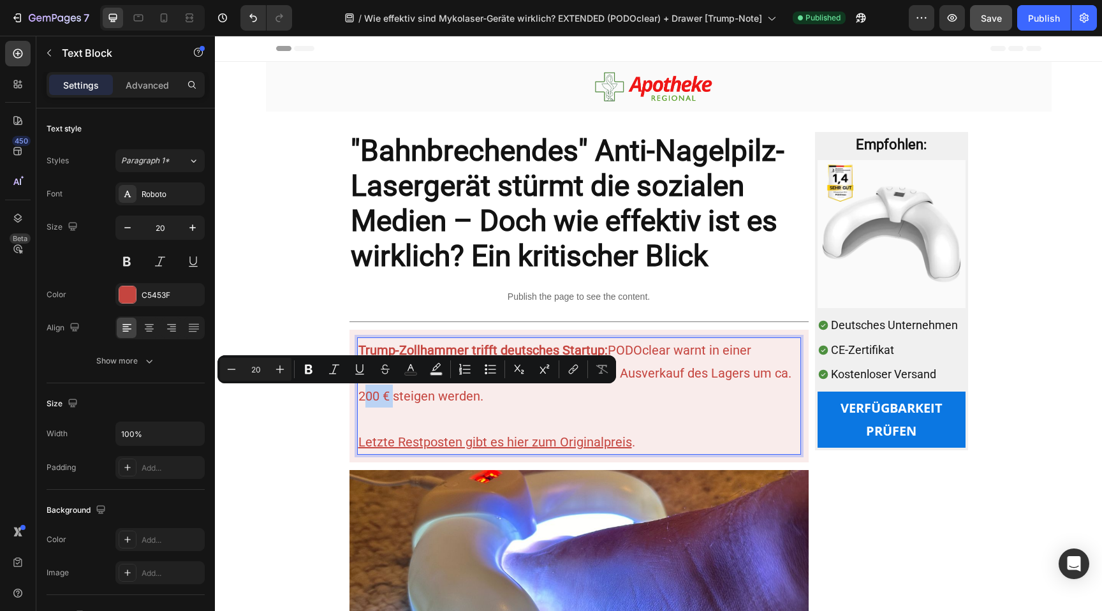
drag, startPoint x: 367, startPoint y: 401, endPoint x: 384, endPoint y: 401, distance: 16.6
click at [384, 401] on p "Trump-Zollhammer trifft deutsches Startup: PODOclear warnt in einer Pressemitte…" at bounding box center [578, 373] width 441 height 69
click at [309, 365] on icon "Editor contextual toolbar" at bounding box center [309, 370] width 8 height 10
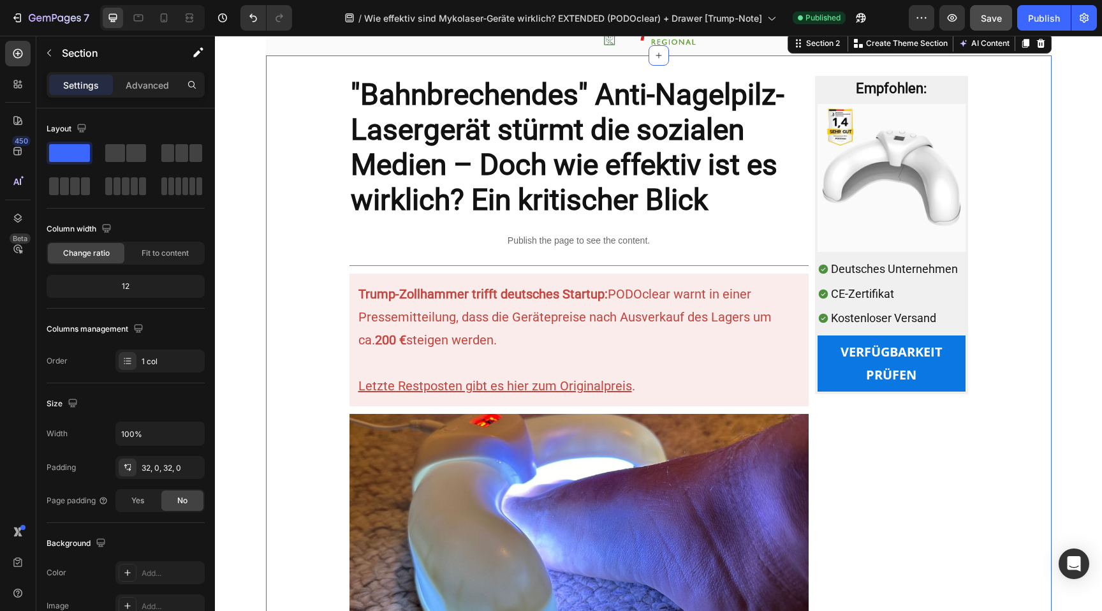
scroll to position [57, 0]
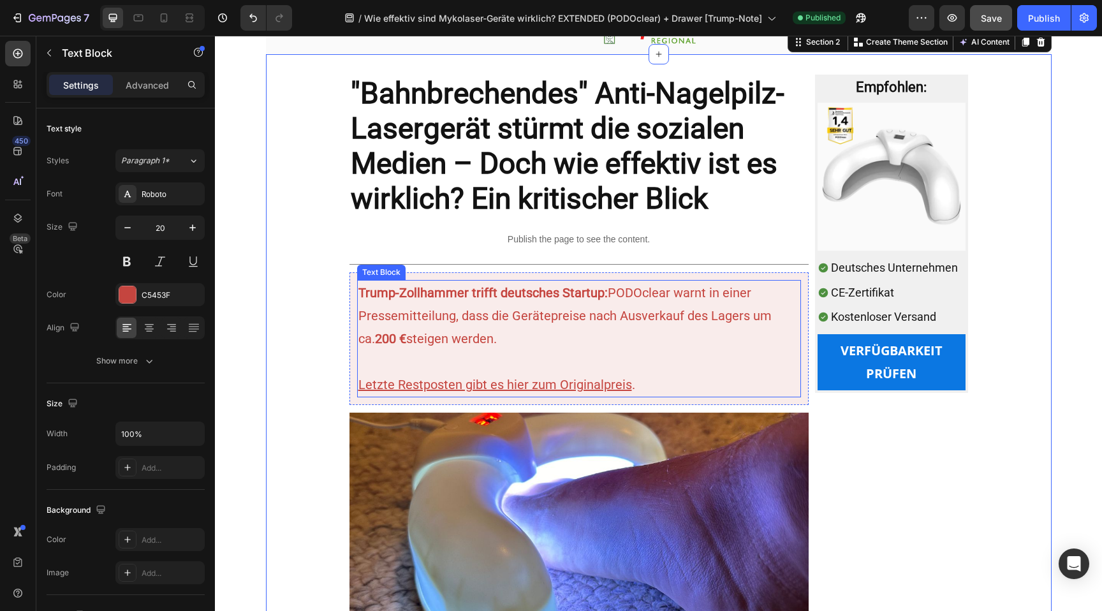
click at [399, 339] on p "Trump-Zollhammer trifft deutsches Startup: PODOclear warnt in einer Pressemitte…" at bounding box center [578, 315] width 441 height 69
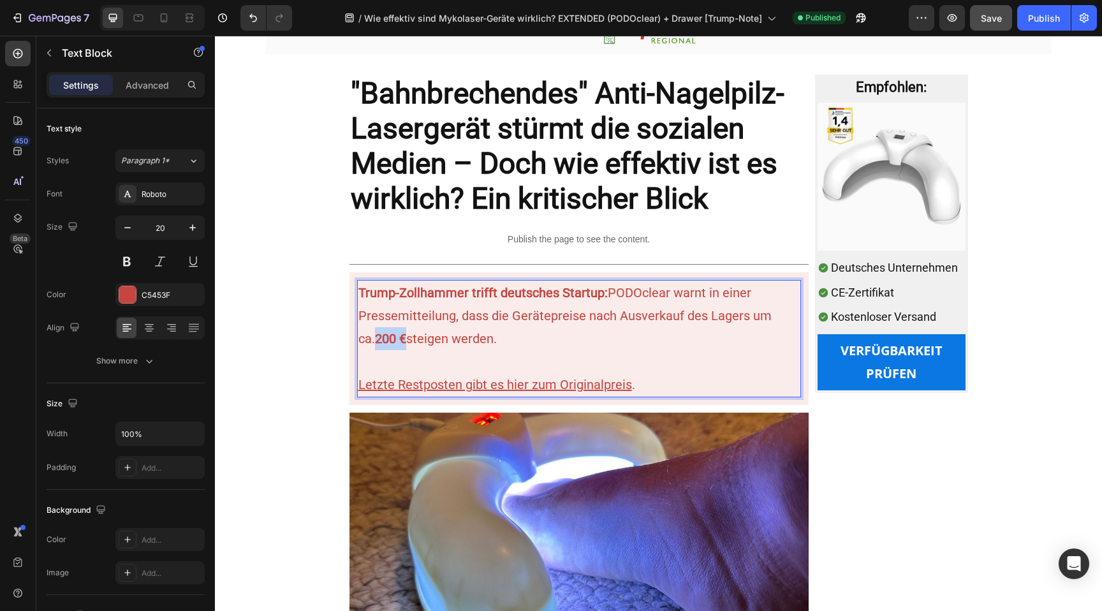
drag, startPoint x: 390, startPoint y: 340, endPoint x: 357, endPoint y: 338, distance: 33.2
click at [357, 338] on div "Trump-Zollhammer trifft deutsches Startup: PODOclear warnt in einer Pressemitte…" at bounding box center [579, 338] width 444 height 117
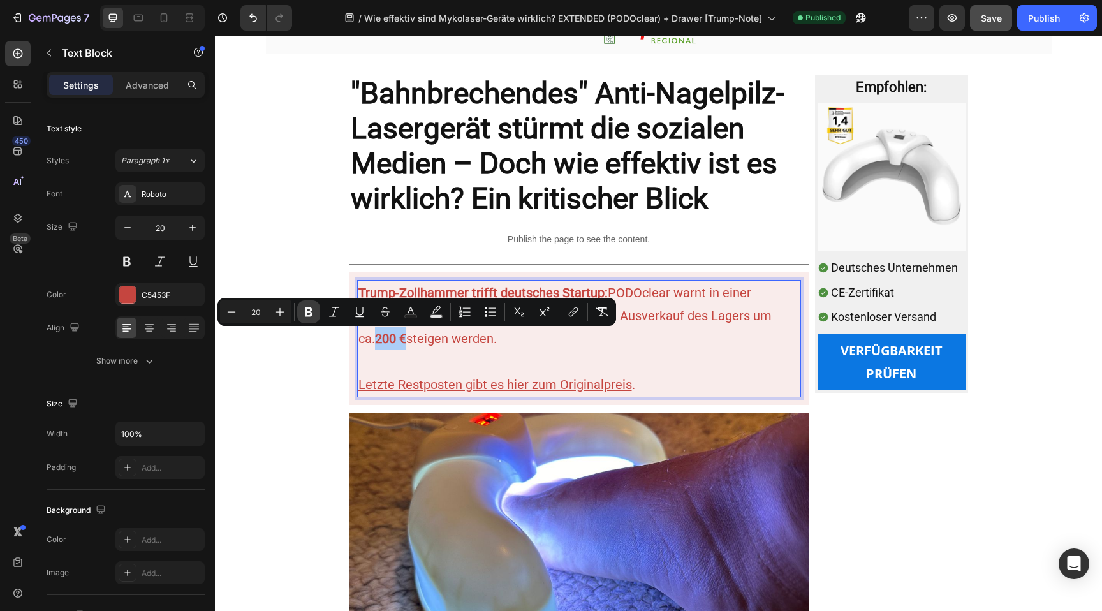
click at [311, 312] on icon "Editor contextual toolbar" at bounding box center [309, 312] width 8 height 10
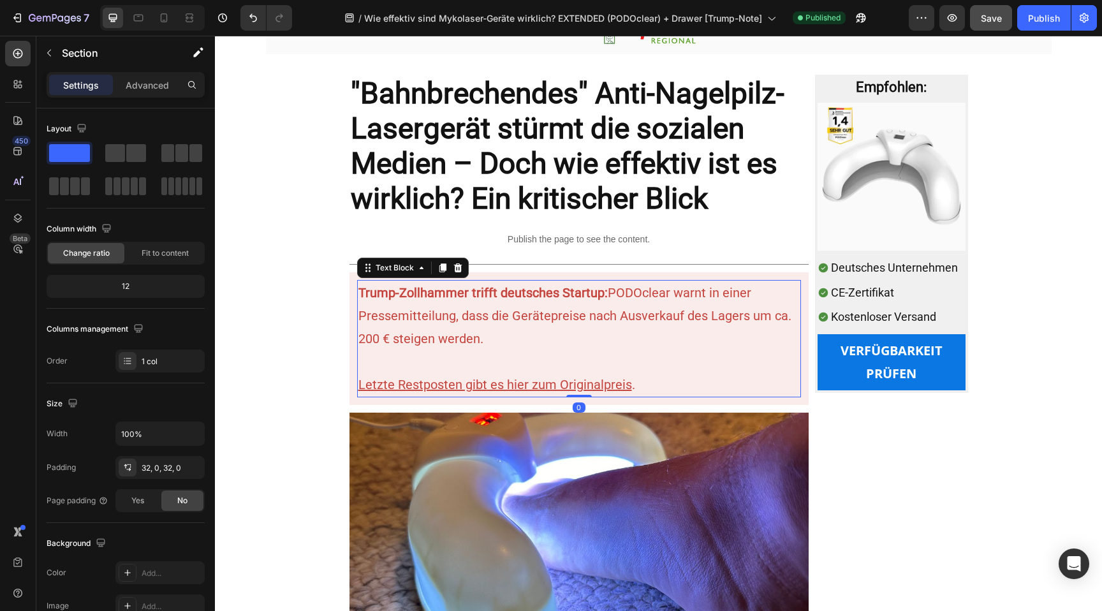
click at [381, 346] on p "Trump-Zollhammer trifft deutsches Startup: PODOclear warnt in einer Pressemitte…" at bounding box center [578, 315] width 441 height 69
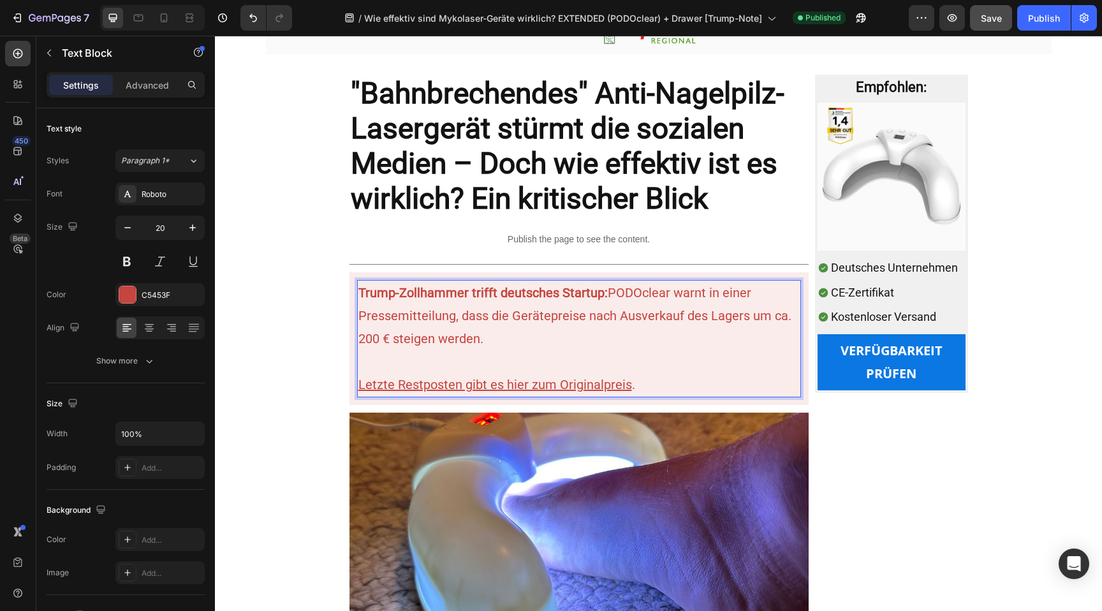
click at [385, 341] on p "Trump-Zollhammer trifft deutsches Startup: PODOclear warnt in einer Pressemitte…" at bounding box center [578, 315] width 441 height 69
drag, startPoint x: 388, startPoint y: 341, endPoint x: 357, endPoint y: 341, distance: 30.6
click at [357, 341] on div "Trump-Zollhammer trifft deutsches Startup: PODOclear warnt in einer Pressemitte…" at bounding box center [579, 338] width 444 height 117
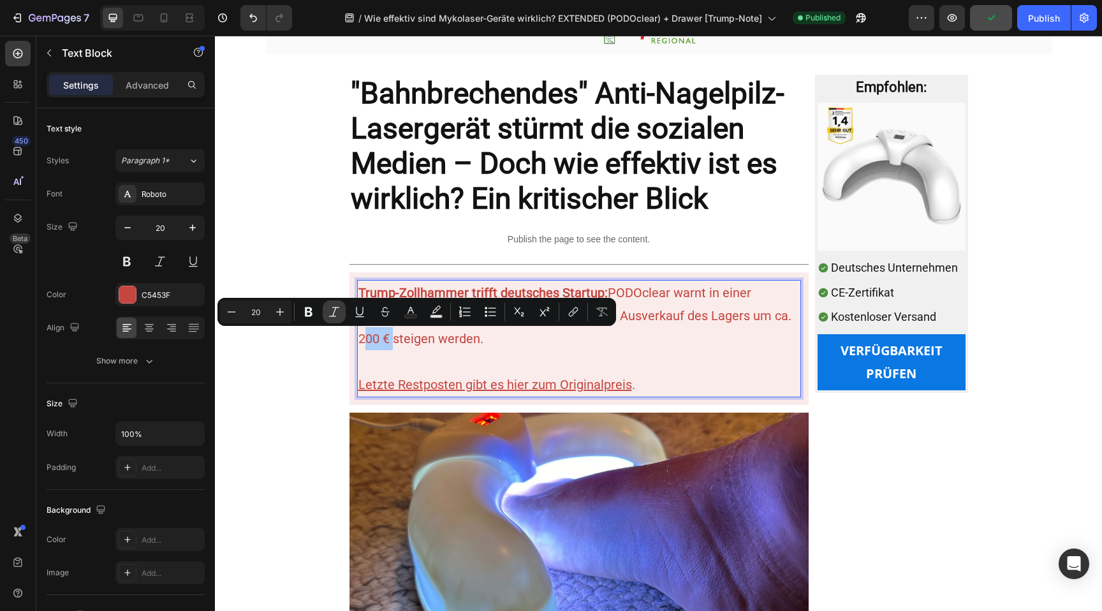
click at [337, 310] on icon "Editor contextual toolbar" at bounding box center [334, 311] width 13 height 13
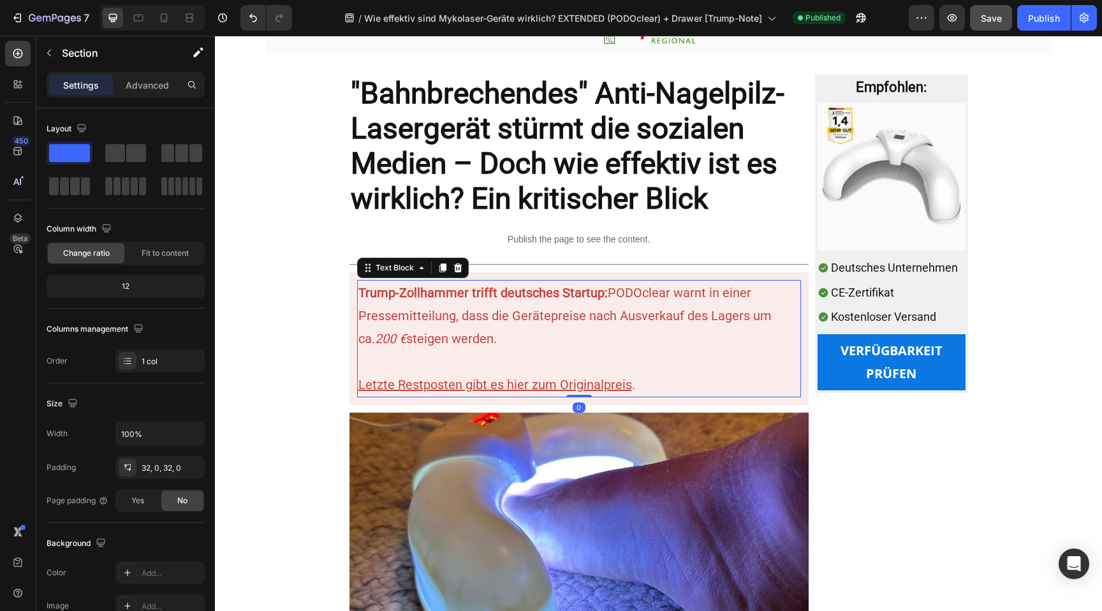
click at [381, 342] on icon "200 €" at bounding box center [390, 338] width 31 height 15
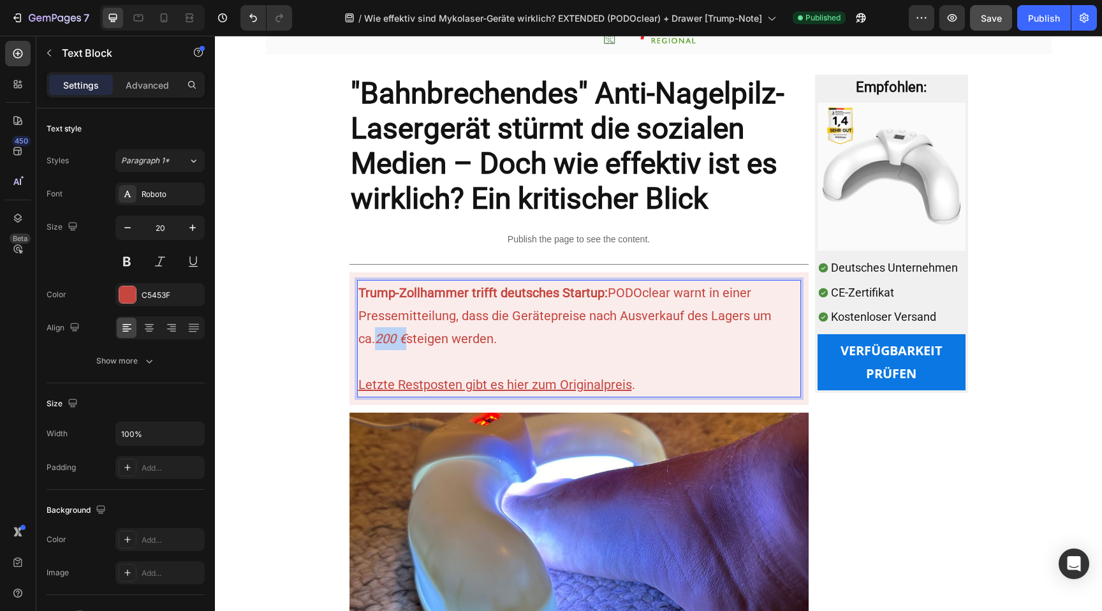
drag, startPoint x: 389, startPoint y: 338, endPoint x: 356, endPoint y: 338, distance: 32.5
click at [357, 338] on div "Trump-Zollhammer trifft deutsches Startup: PODOclear warnt in einer Pressemitte…" at bounding box center [579, 338] width 444 height 117
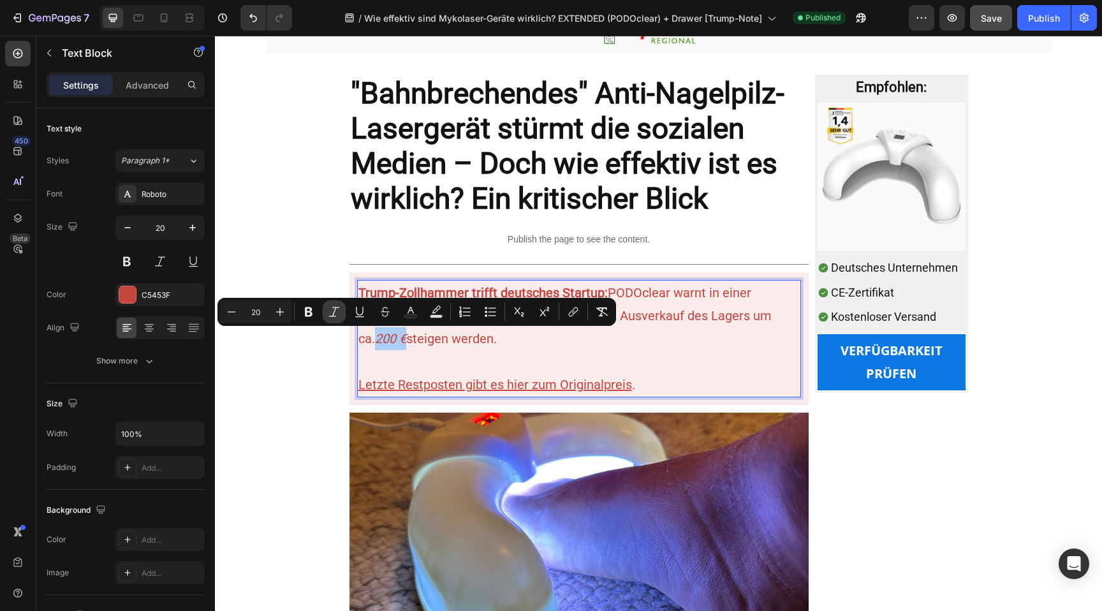
click at [337, 313] on icon "Editor contextual toolbar" at bounding box center [334, 311] width 13 height 13
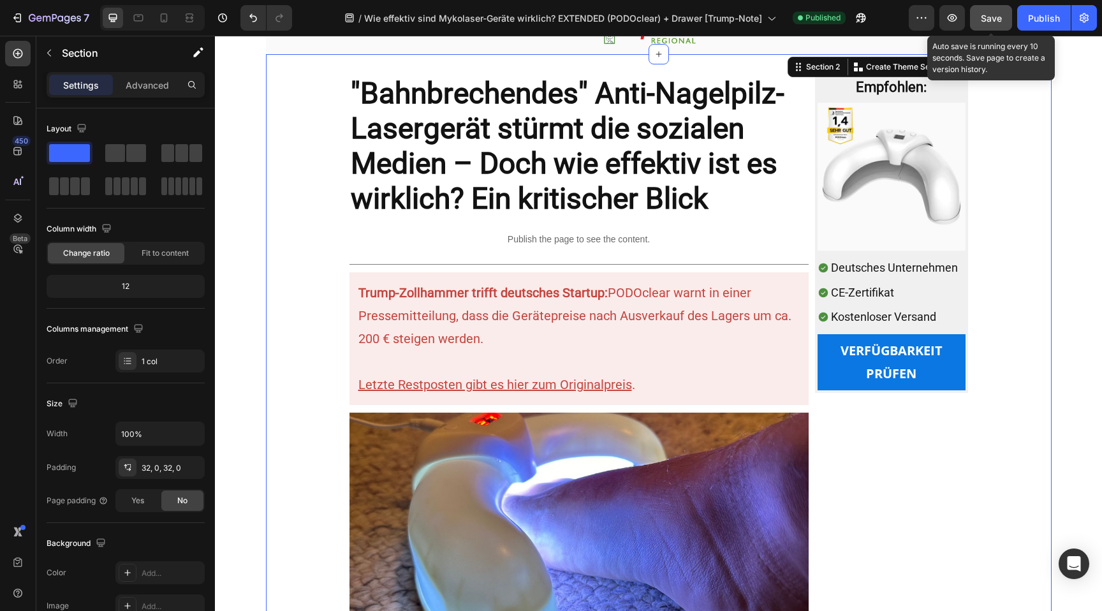
click at [981, 18] on span "Save" at bounding box center [991, 18] width 21 height 11
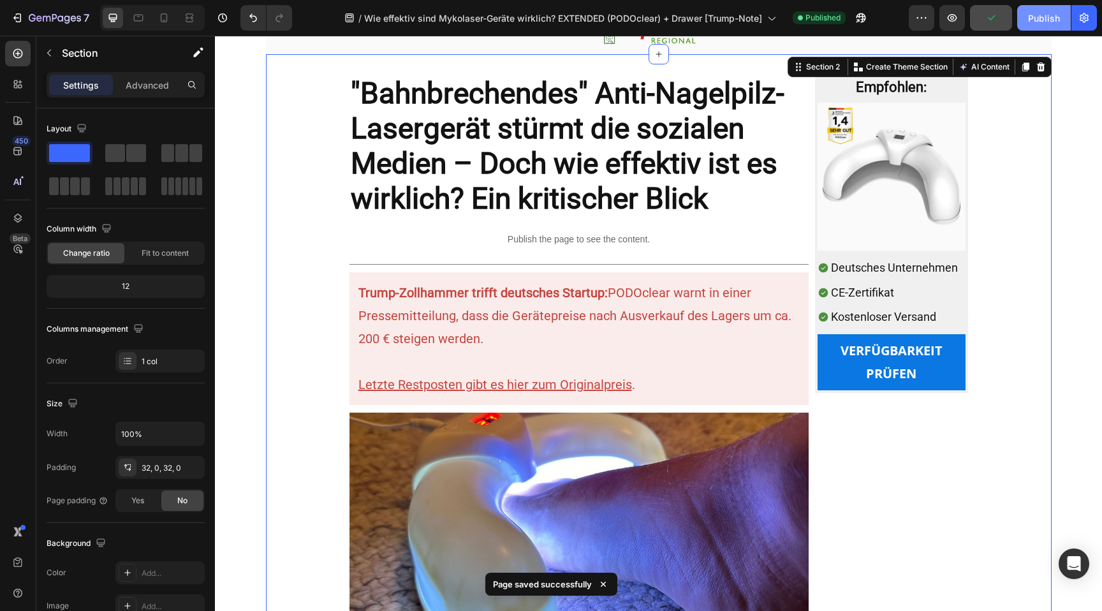
click at [1035, 18] on div "Publish" at bounding box center [1044, 17] width 32 height 13
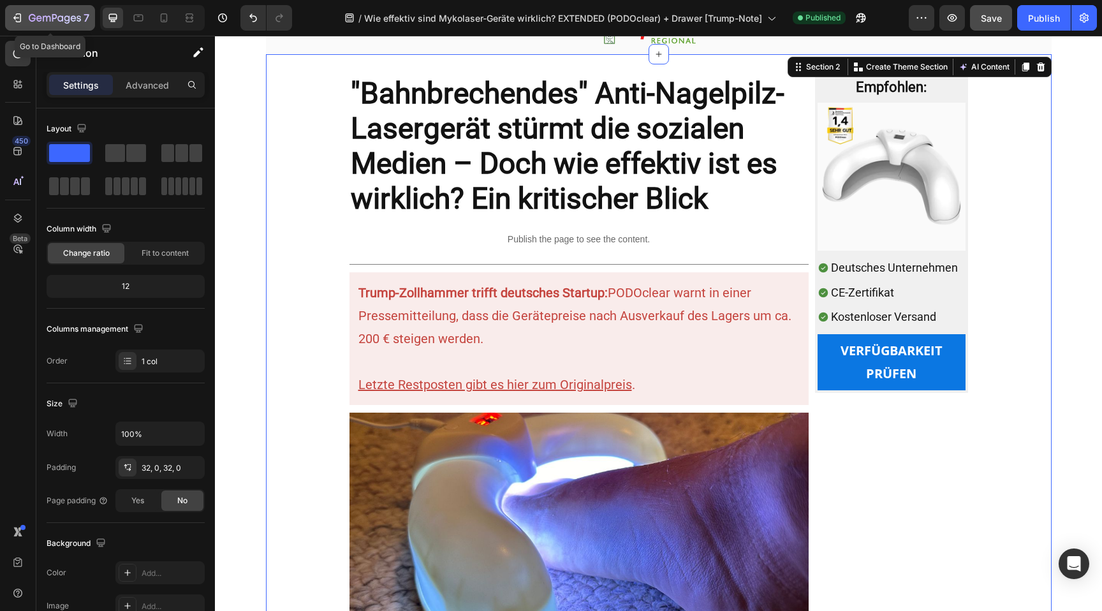
click at [43, 18] on icon "button" at bounding box center [47, 19] width 8 height 6
